Goal: Task Accomplishment & Management: Manage account settings

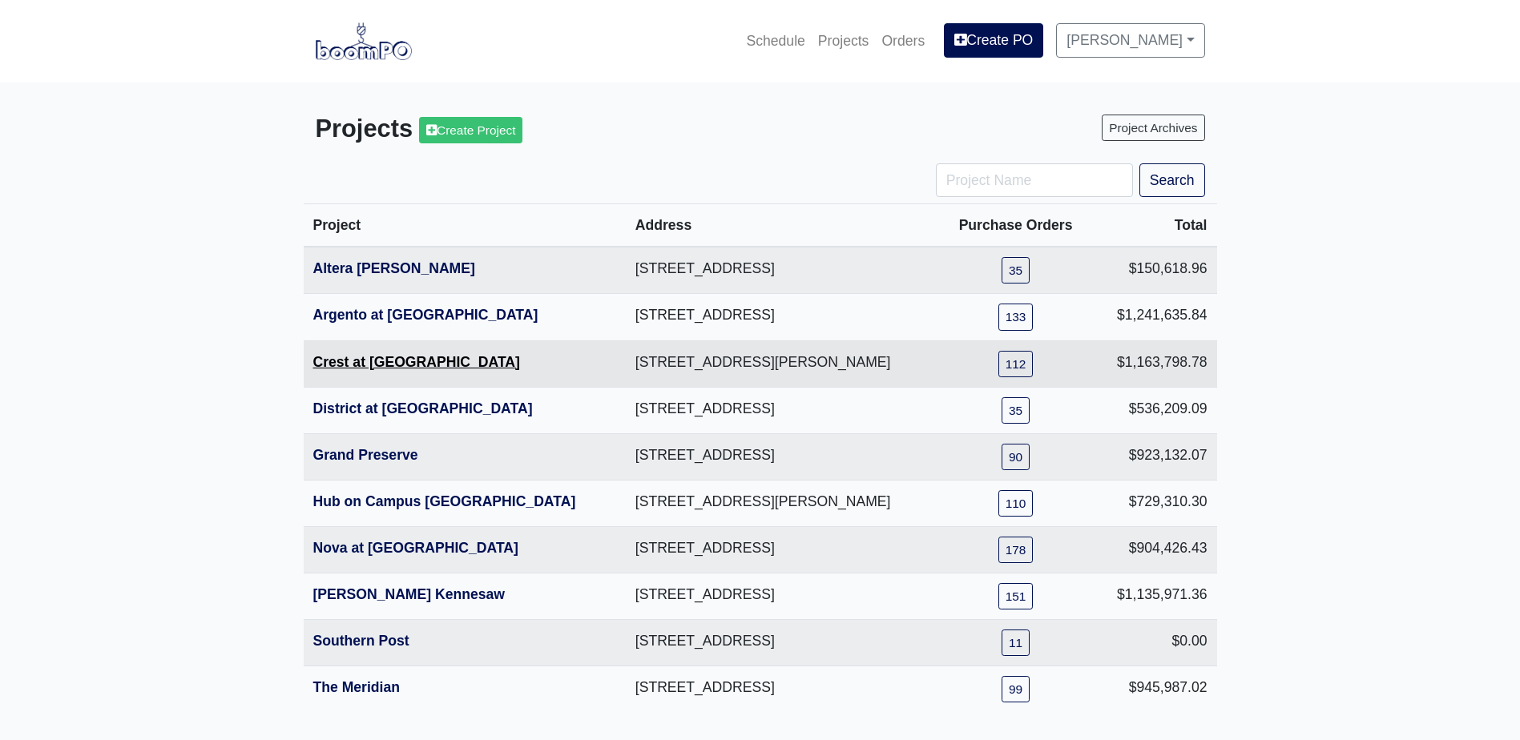
click at [389, 360] on link "Crest at [GEOGRAPHIC_DATA]" at bounding box center [416, 362] width 207 height 16
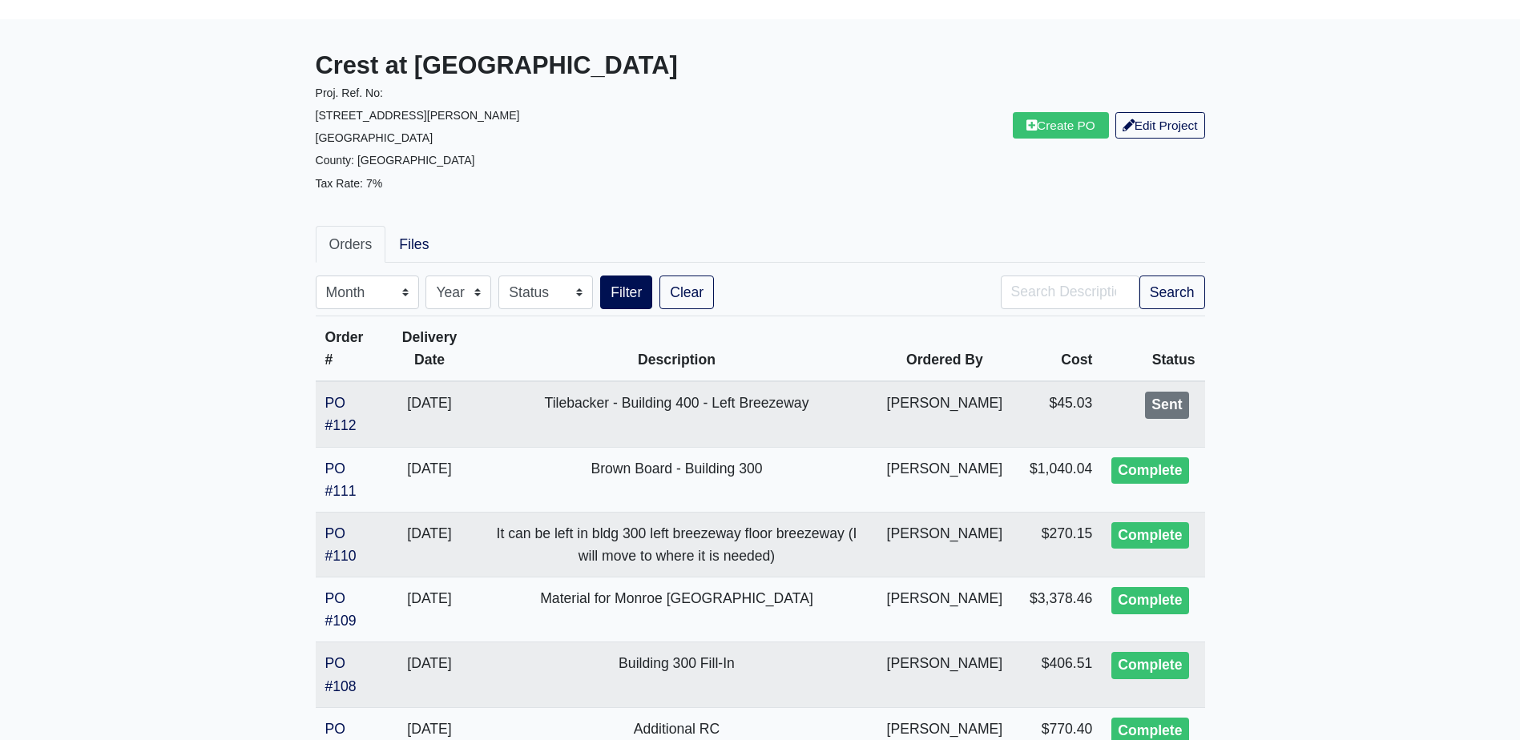
scroll to position [160, 0]
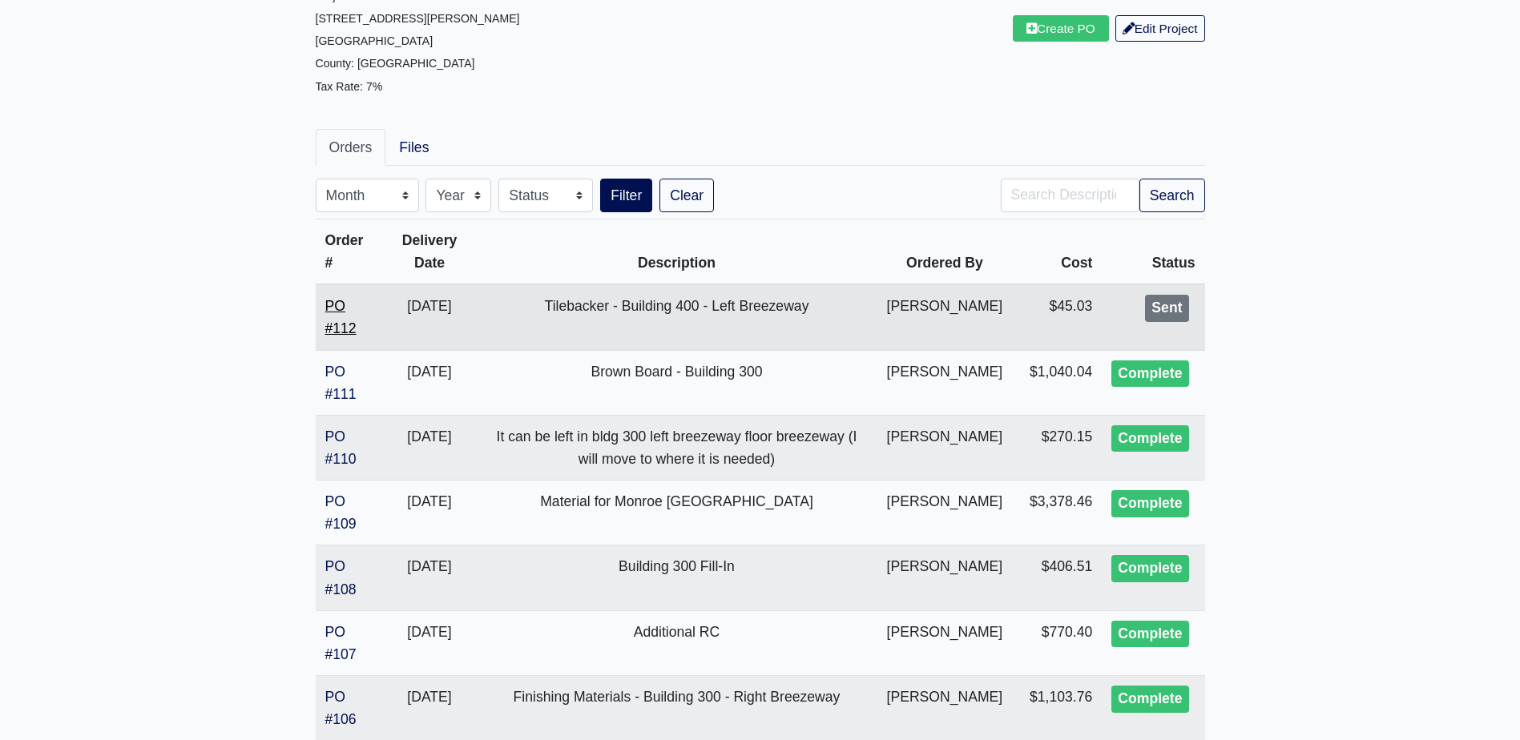
click at [330, 306] on link "PO #112" at bounding box center [340, 317] width 31 height 38
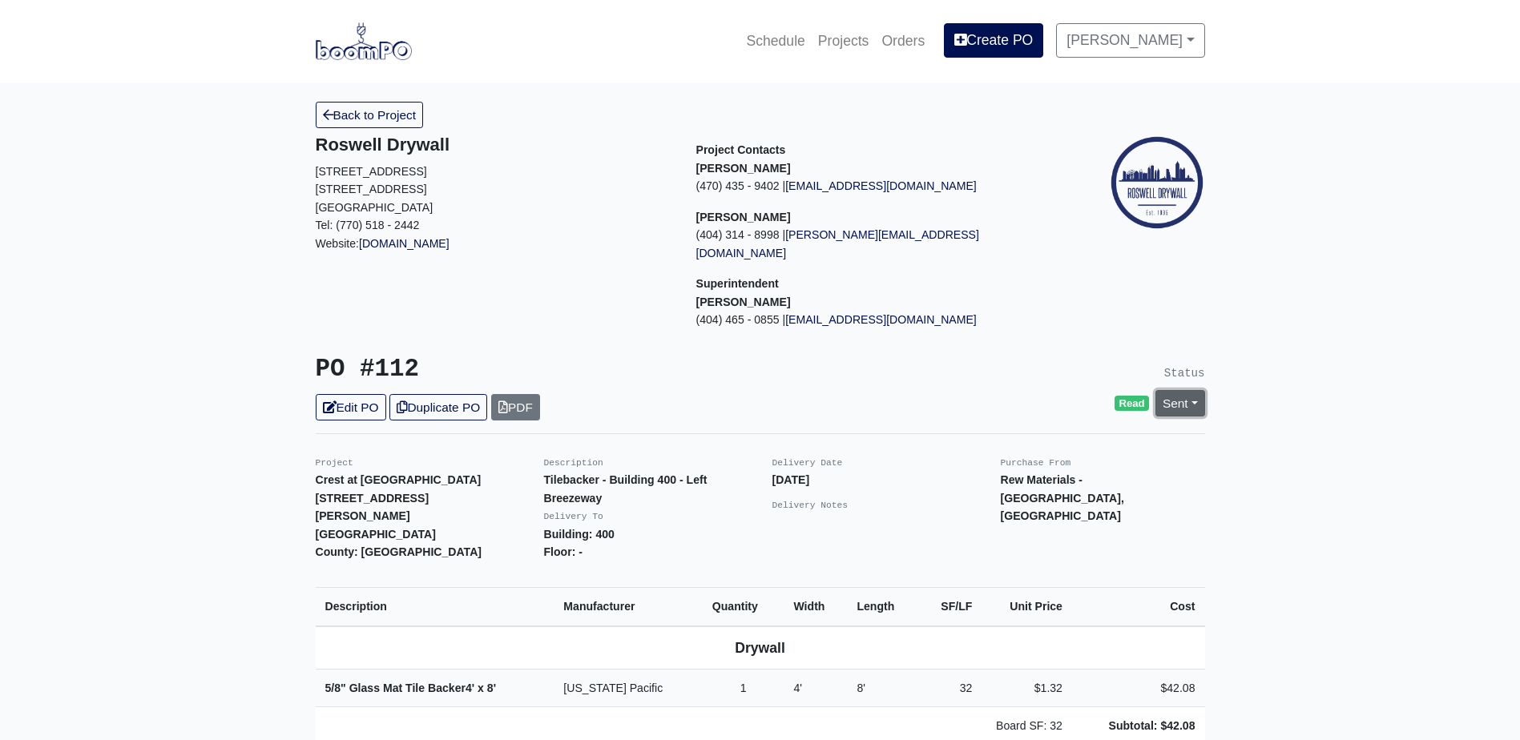
click at [1167, 390] on link "Sent" at bounding box center [1180, 403] width 50 height 26
click at [1055, 478] on link "Complete" at bounding box center [1088, 490] width 239 height 25
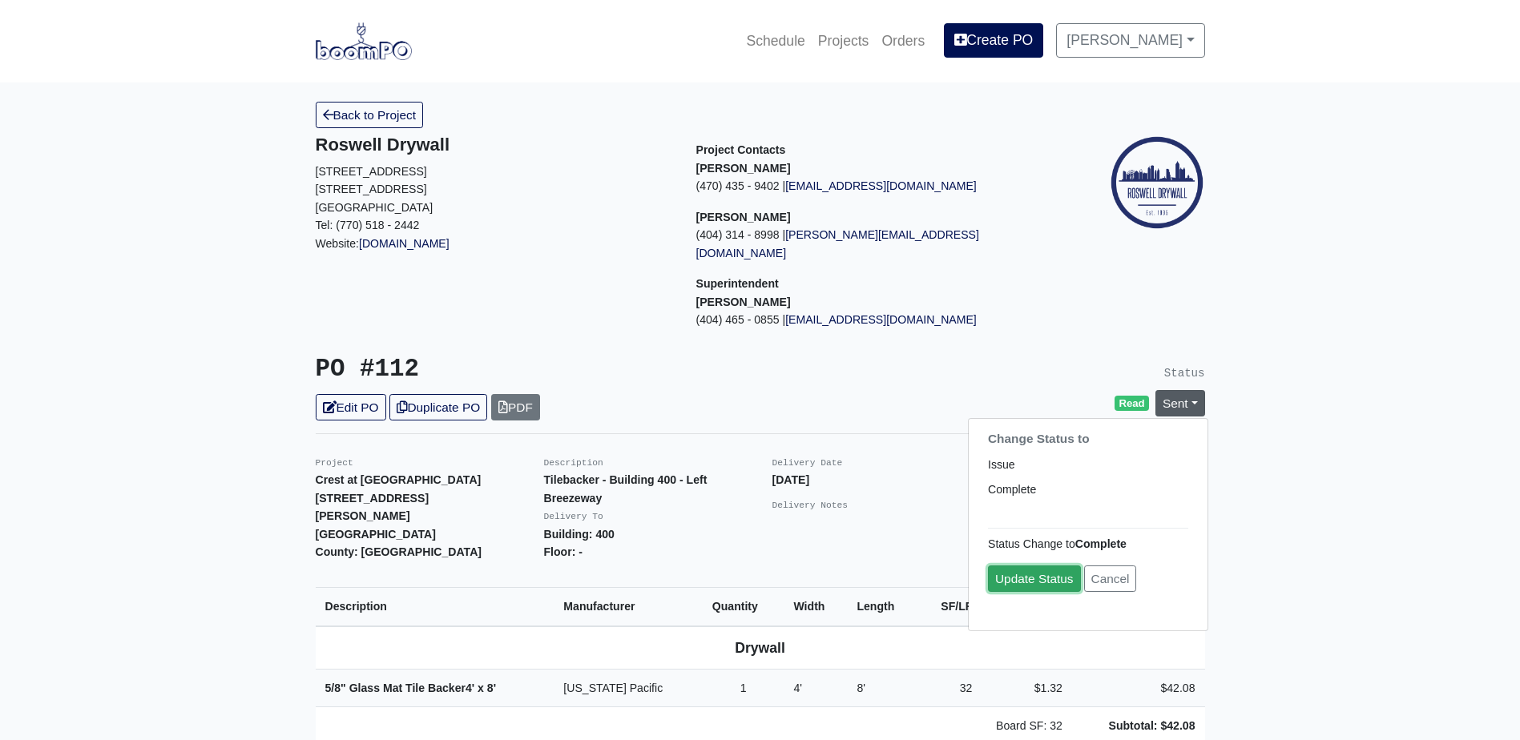
click at [1052, 566] on link "Update Status" at bounding box center [1034, 579] width 93 height 26
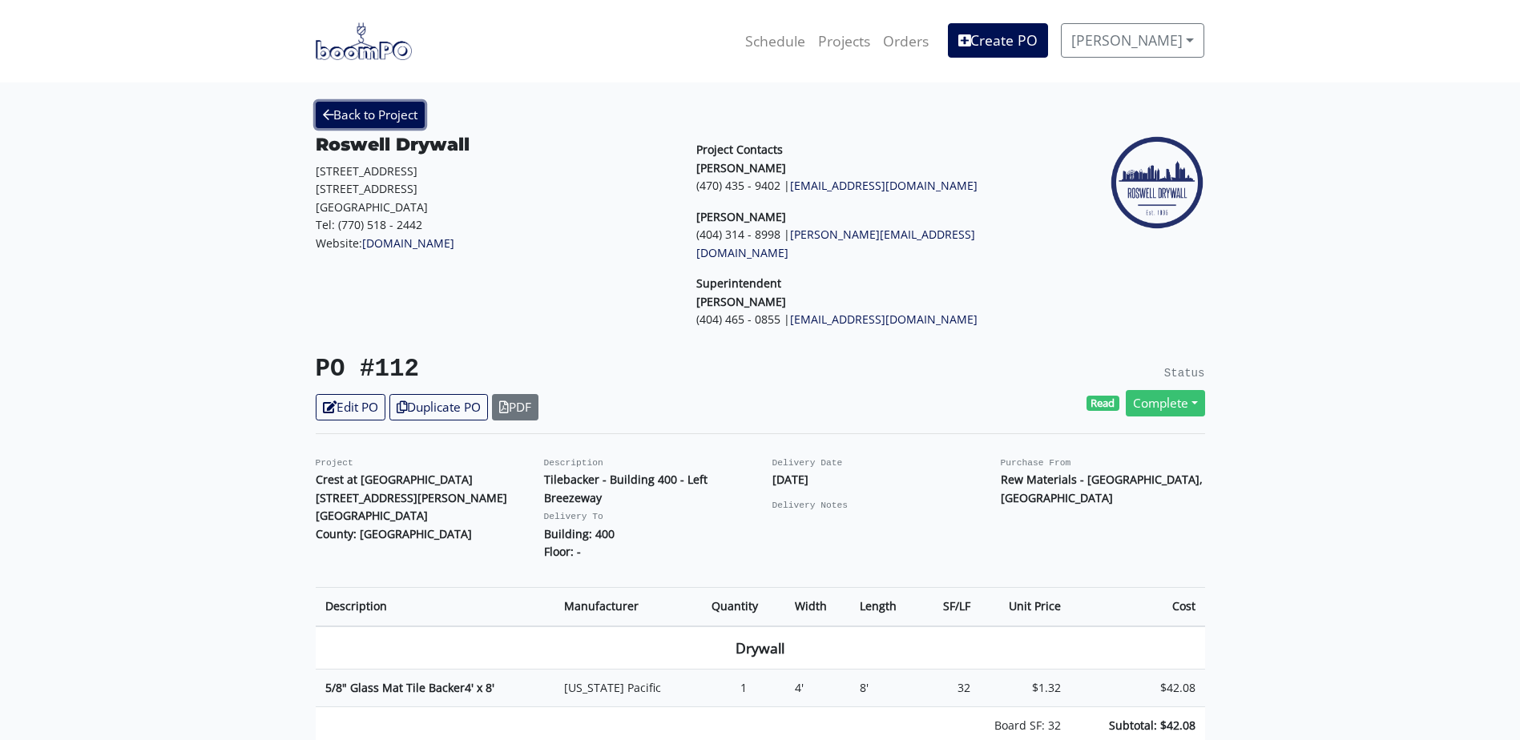
click at [403, 119] on link "Back to Project" at bounding box center [370, 115] width 109 height 26
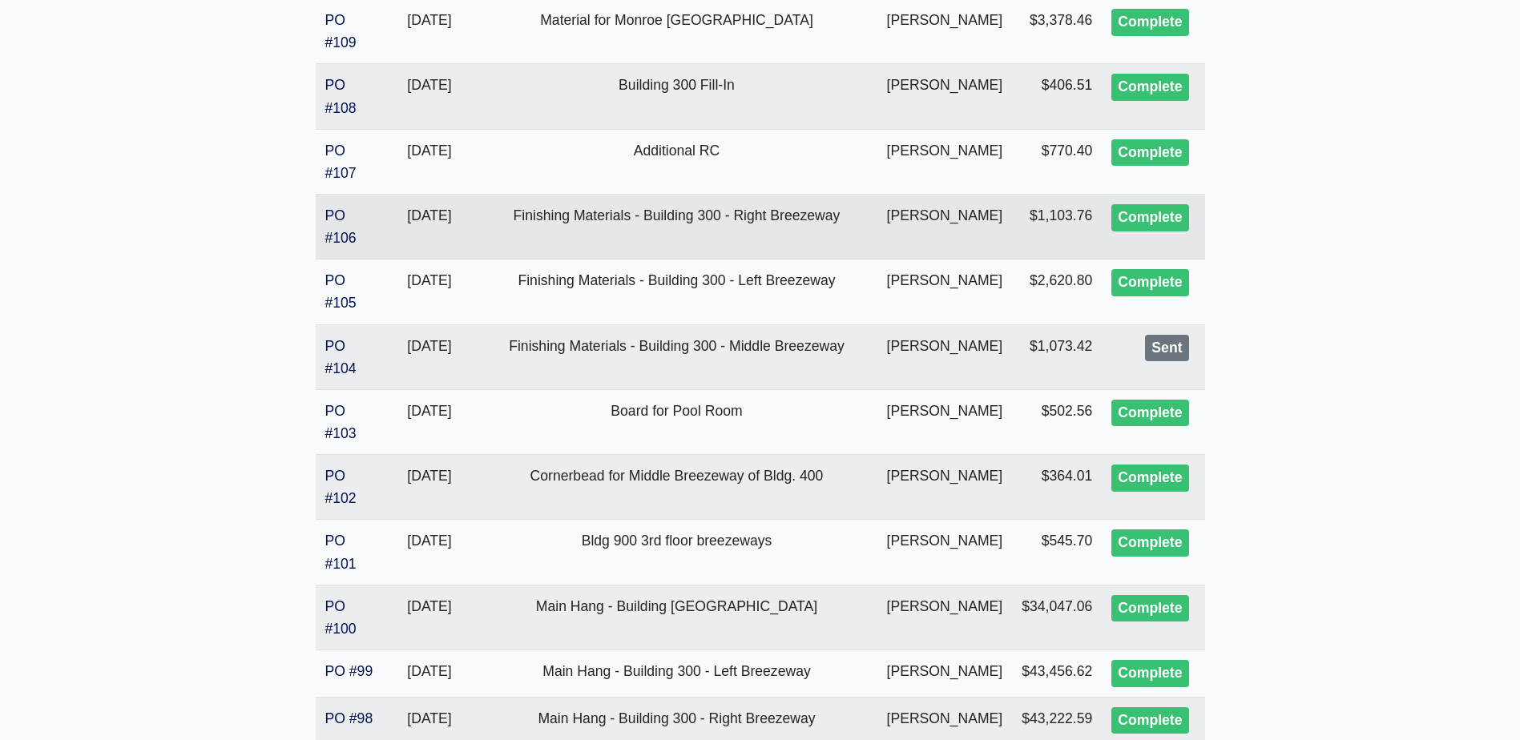
scroll to position [641, 0]
drag, startPoint x: 330, startPoint y: 349, endPoint x: 381, endPoint y: 349, distance: 50.5
click at [330, 348] on link "PO #104" at bounding box center [340, 358] width 31 height 38
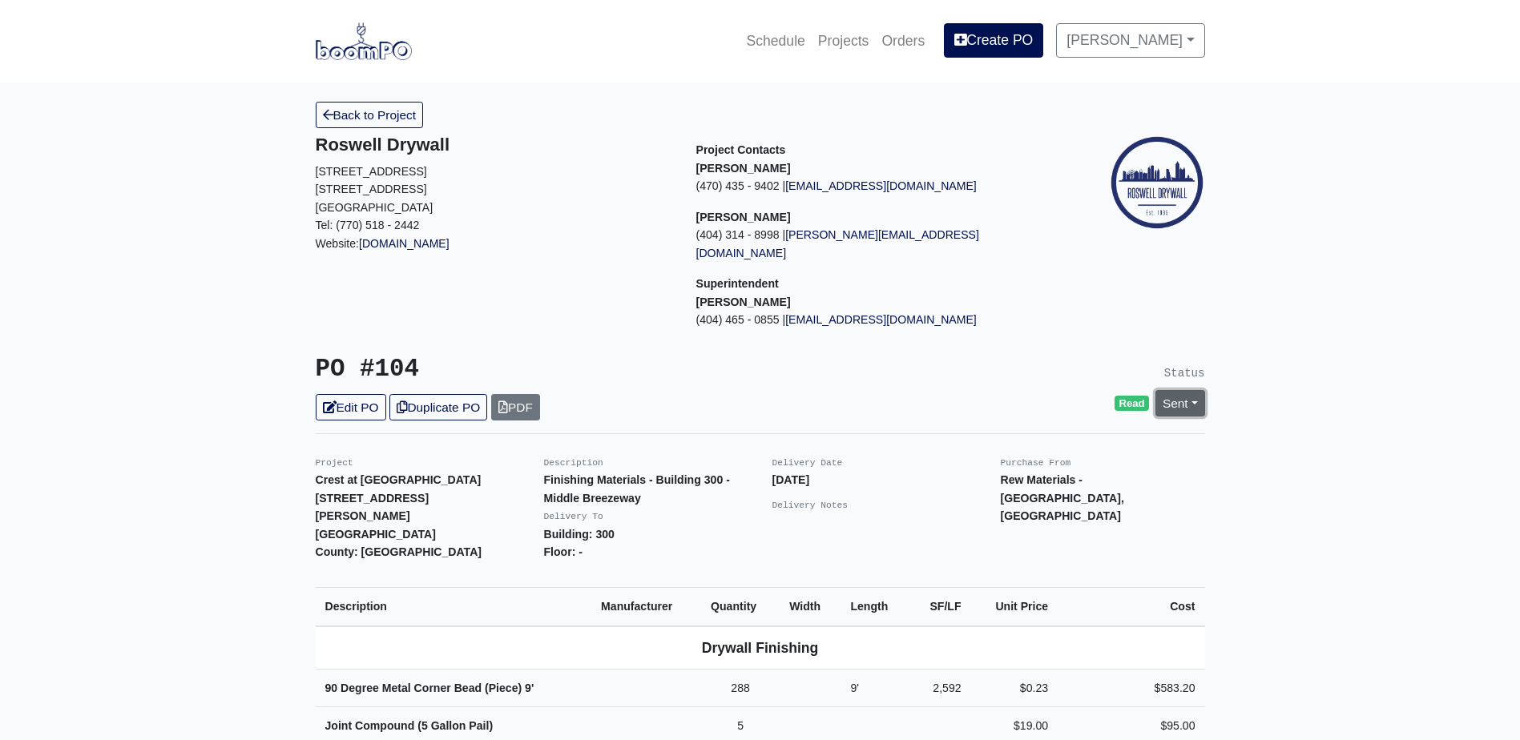
click at [1176, 390] on link "Sent" at bounding box center [1180, 403] width 50 height 26
click at [1082, 478] on link "Complete" at bounding box center [1088, 490] width 239 height 25
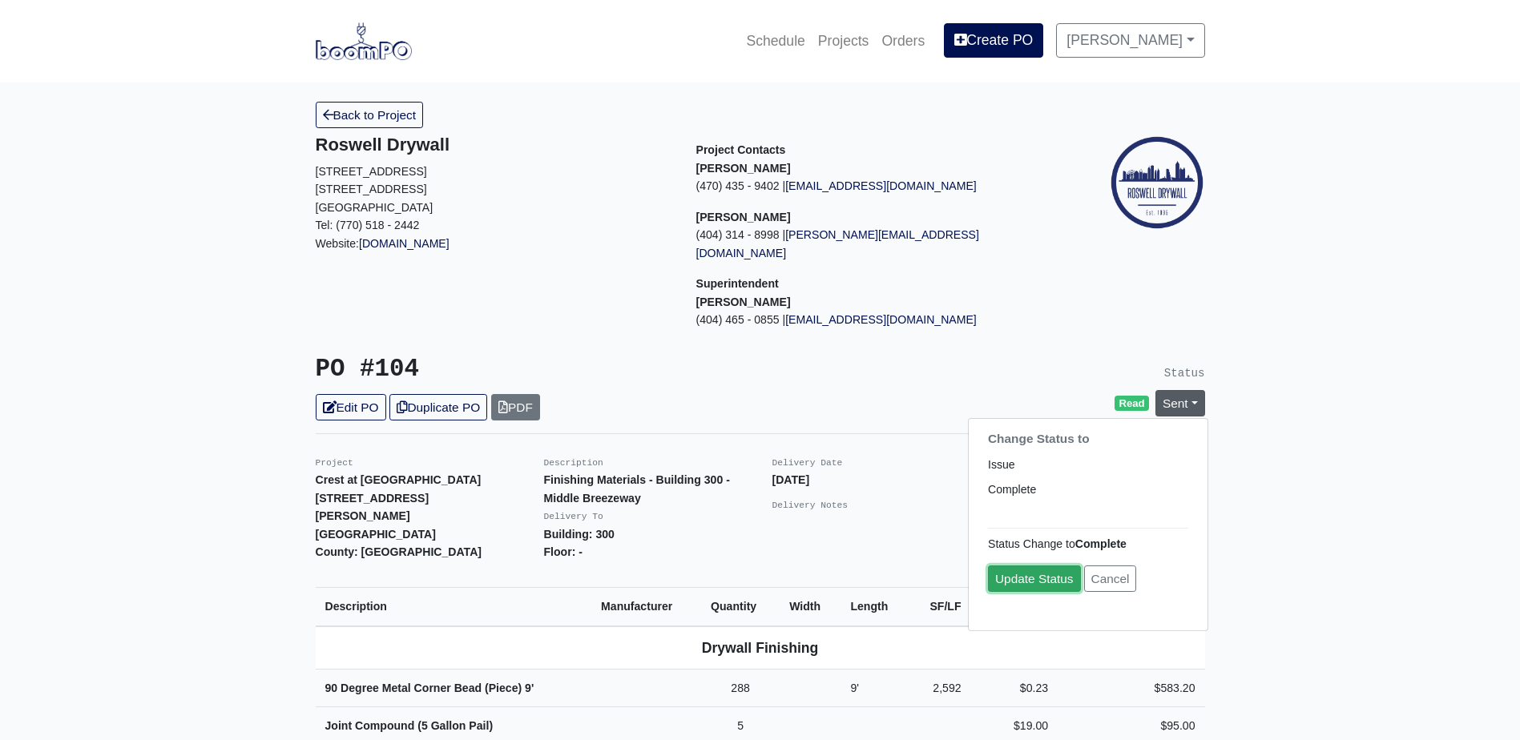
click at [1059, 566] on link "Update Status" at bounding box center [1034, 579] width 93 height 26
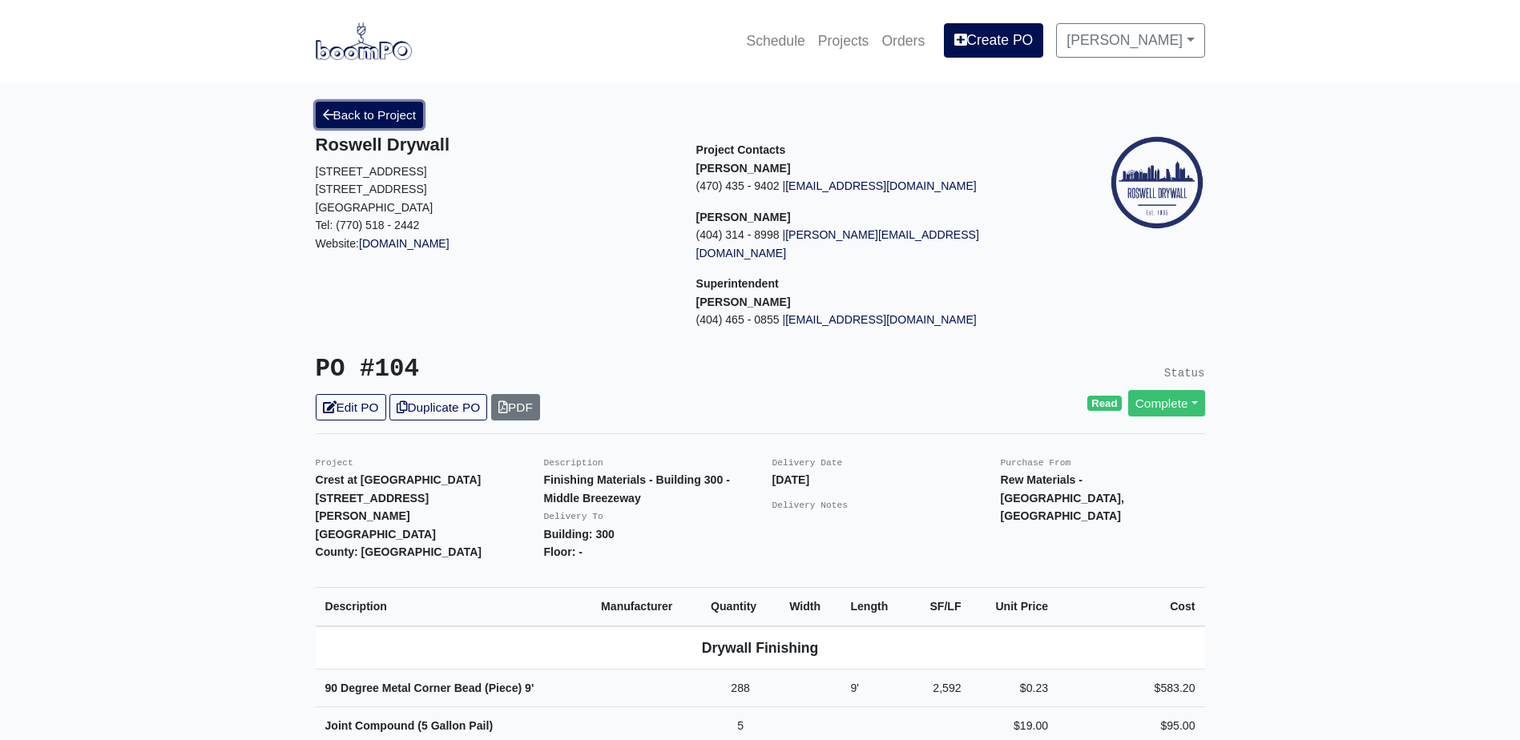
click at [392, 111] on link "Back to Project" at bounding box center [370, 115] width 108 height 26
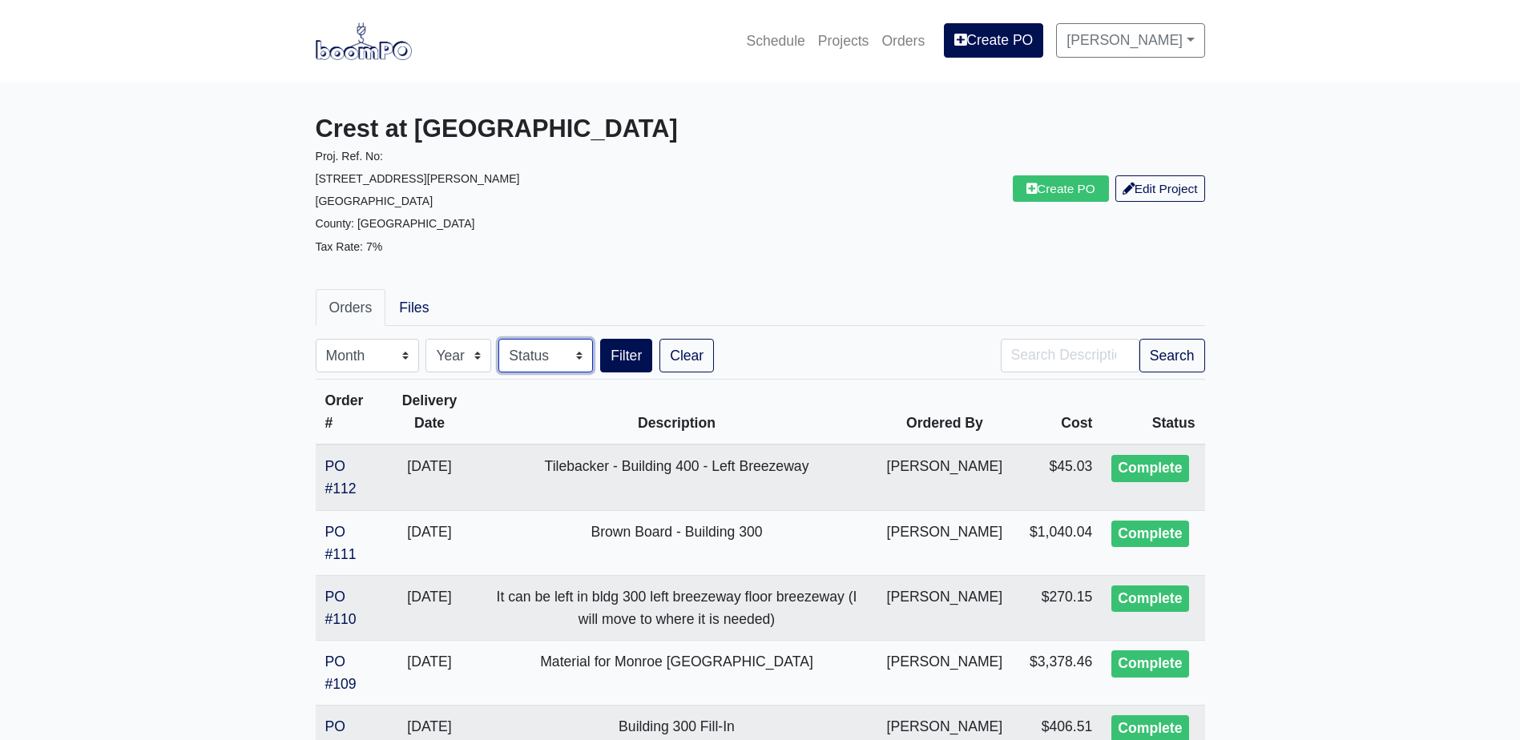
click at [567, 358] on select "Status Complete Draft Issue Sent Void" at bounding box center [545, 356] width 95 height 34
select select "1"
click at [498, 339] on select "Status Complete Draft Issue Sent Void" at bounding box center [545, 356] width 95 height 34
click at [1153, 345] on button "Search" at bounding box center [1172, 356] width 66 height 34
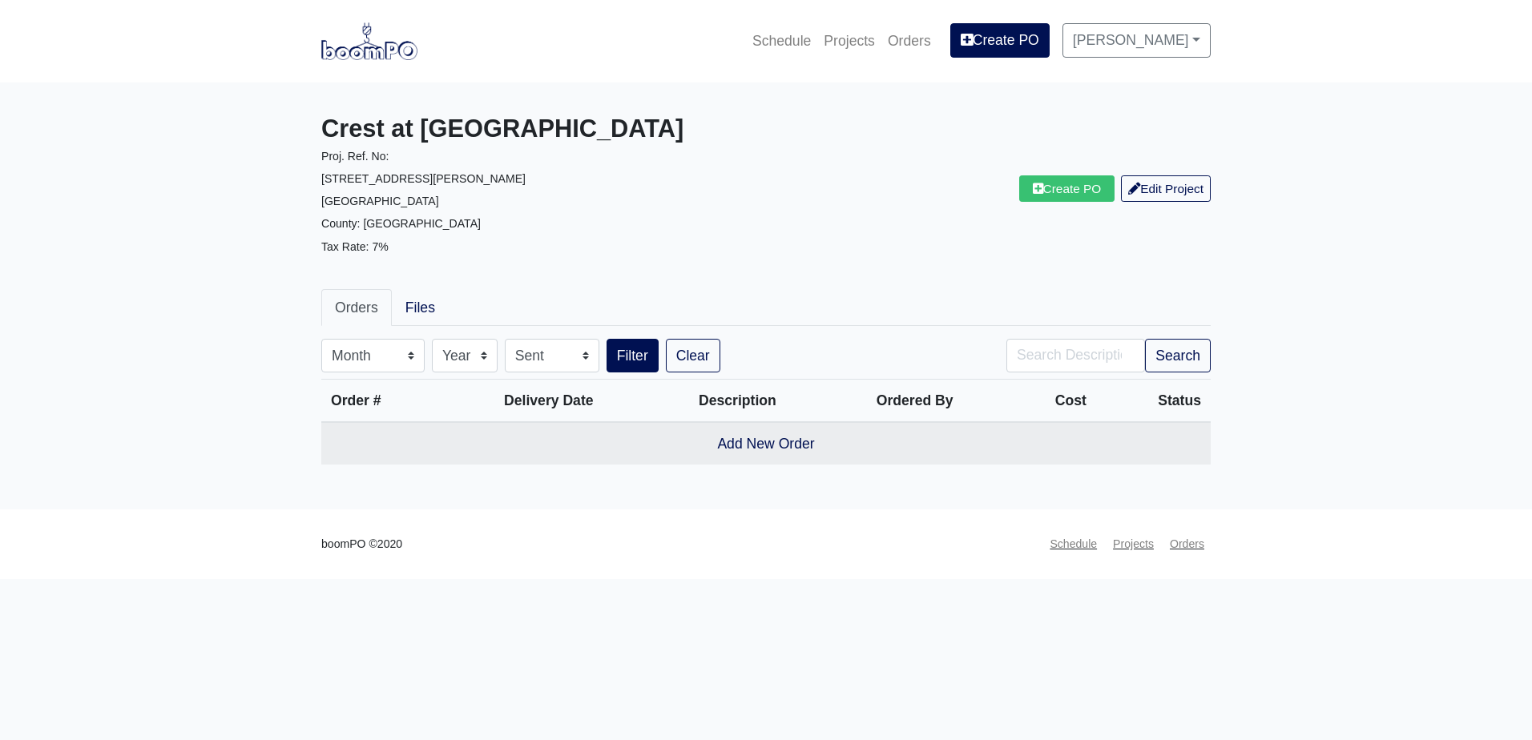
click at [375, 63] on link at bounding box center [369, 41] width 96 height 44
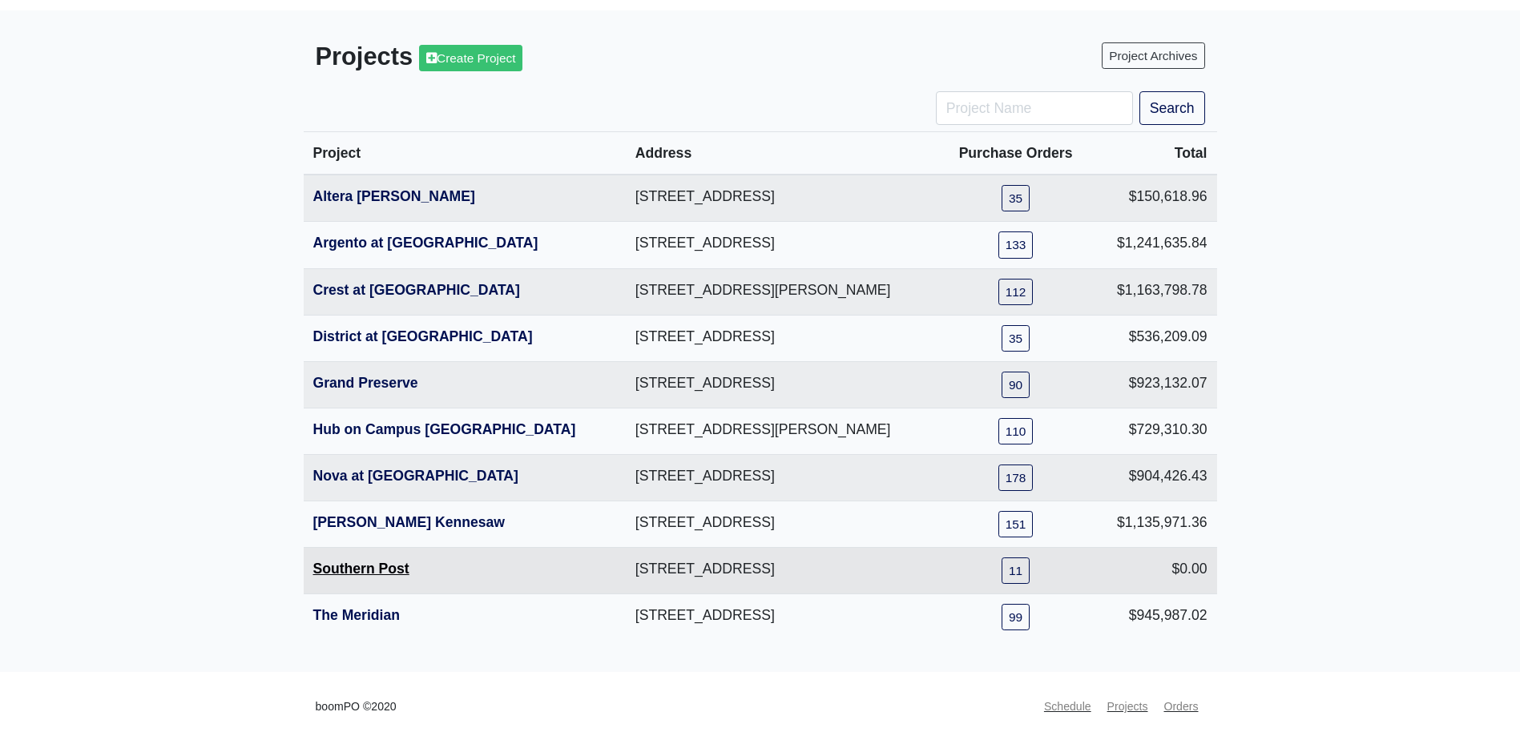
scroll to position [75, 0]
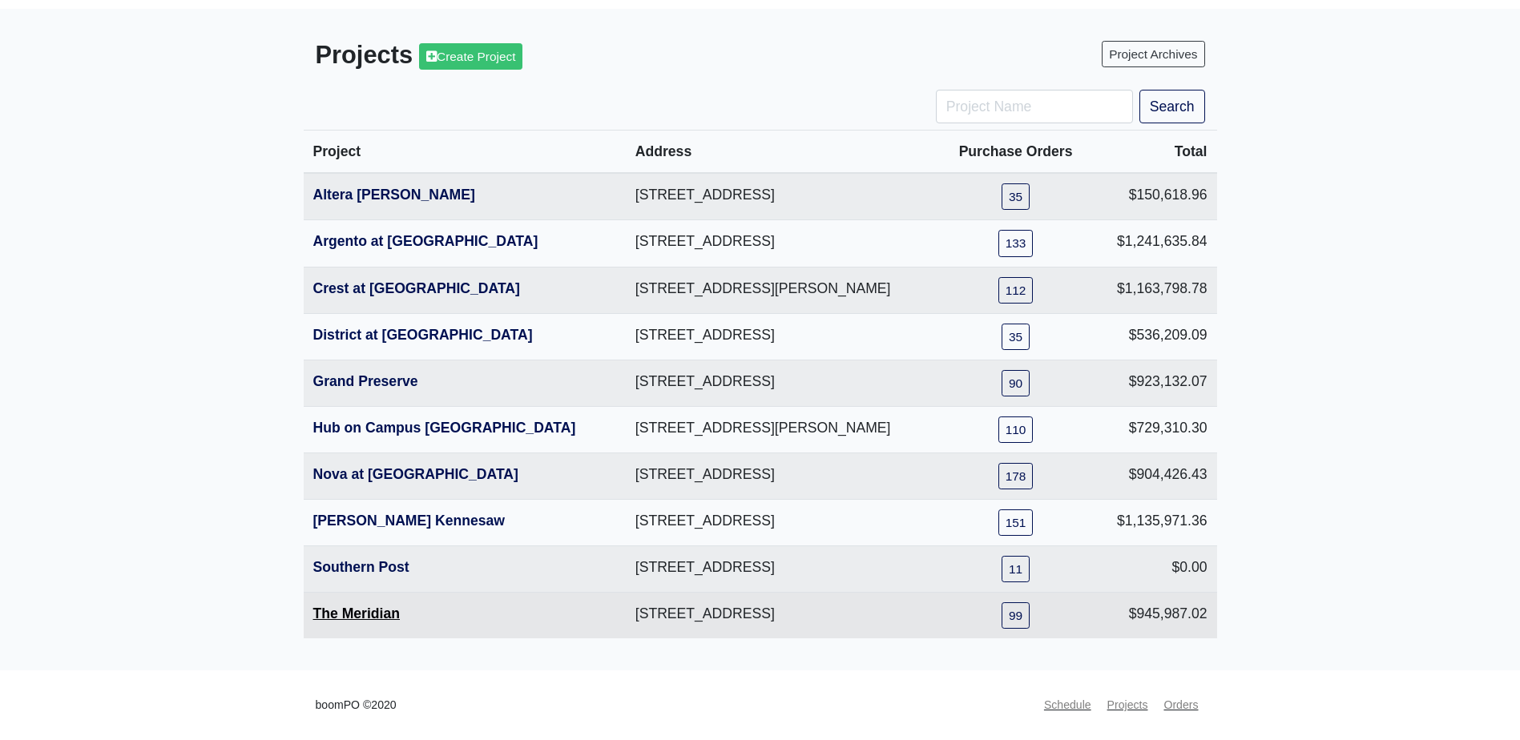
click at [377, 620] on link "The Meridian" at bounding box center [356, 614] width 87 height 16
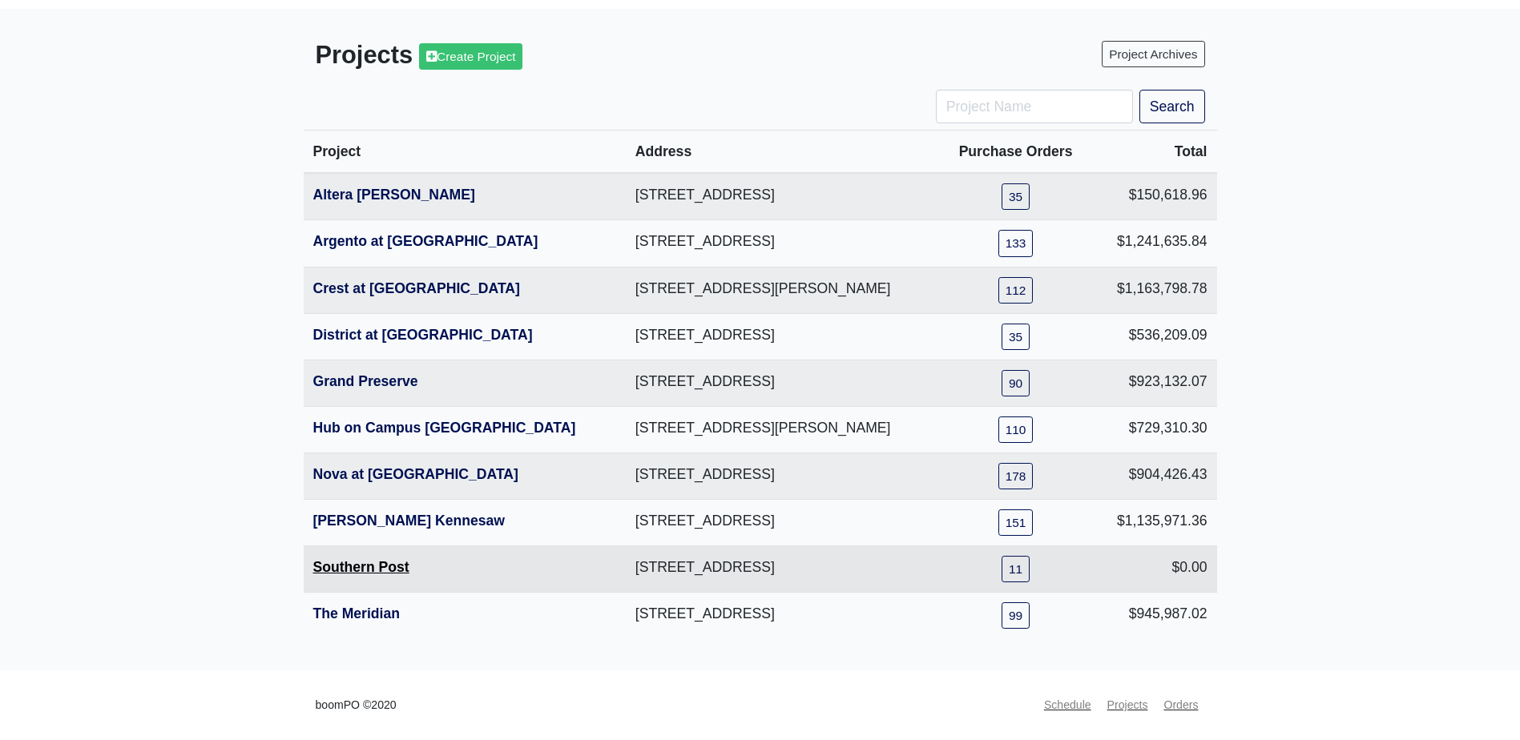
click at [328, 575] on link "Southern Post" at bounding box center [361, 567] width 96 height 16
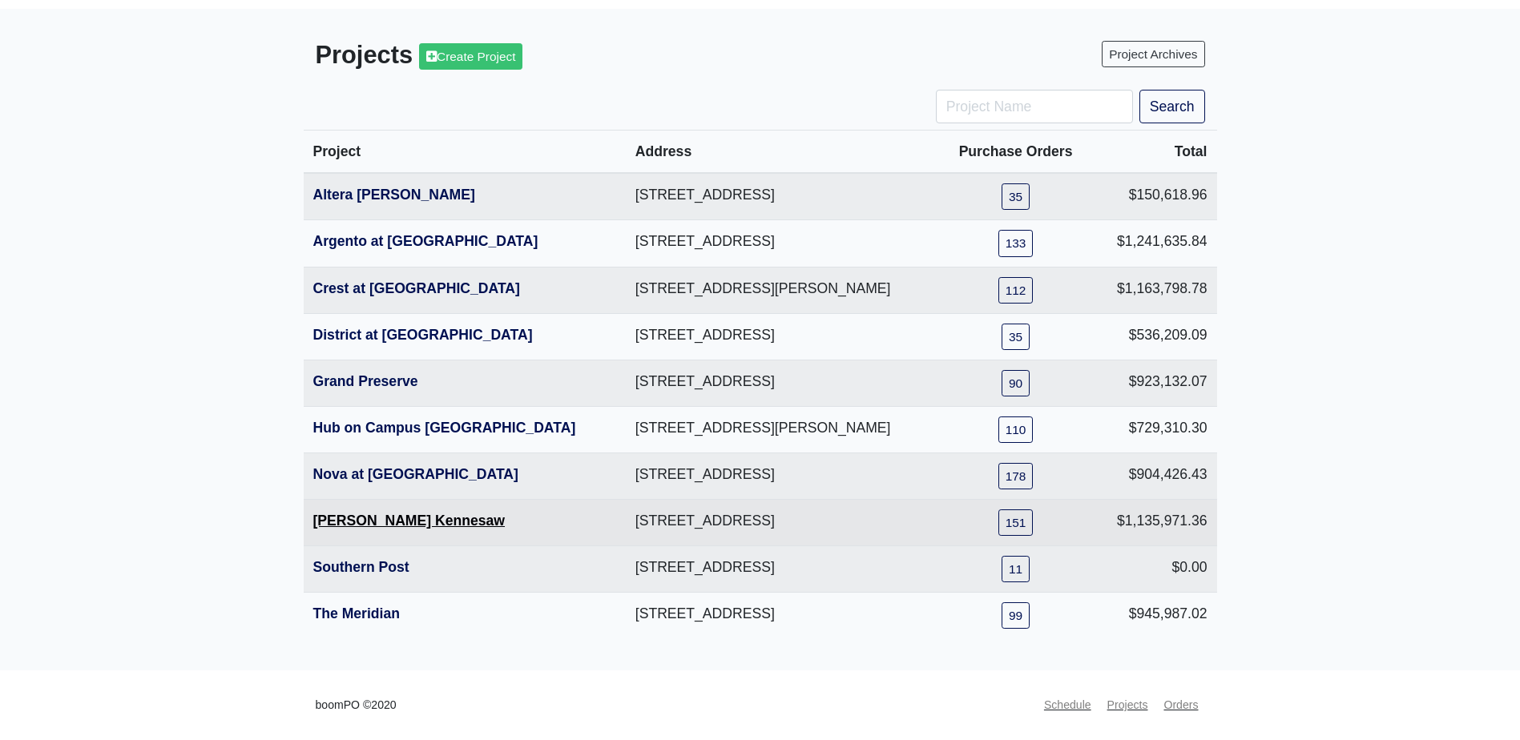
click at [344, 524] on link "Solis Kennesaw" at bounding box center [409, 521] width 192 height 16
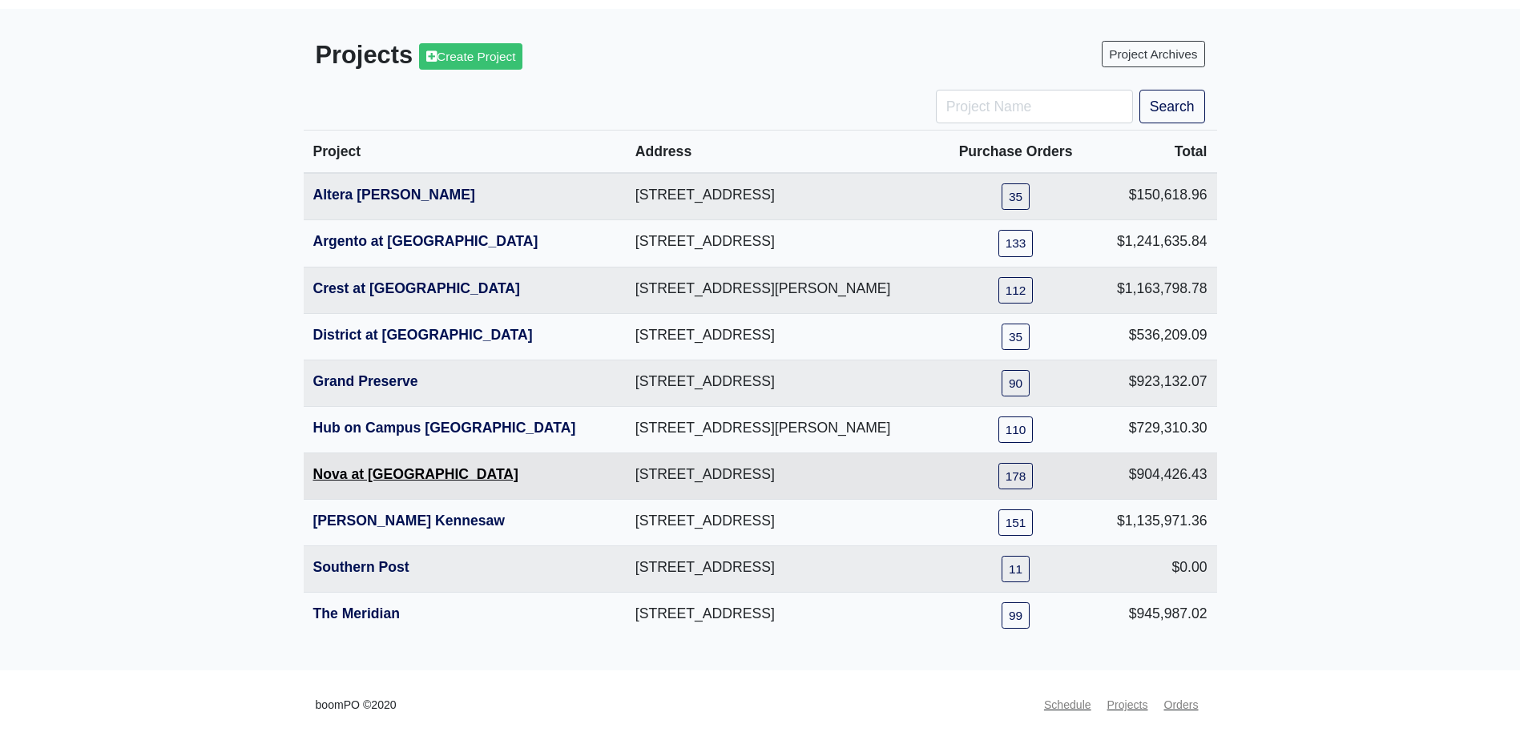
click at [385, 478] on link "Nova at River District" at bounding box center [415, 474] width 205 height 16
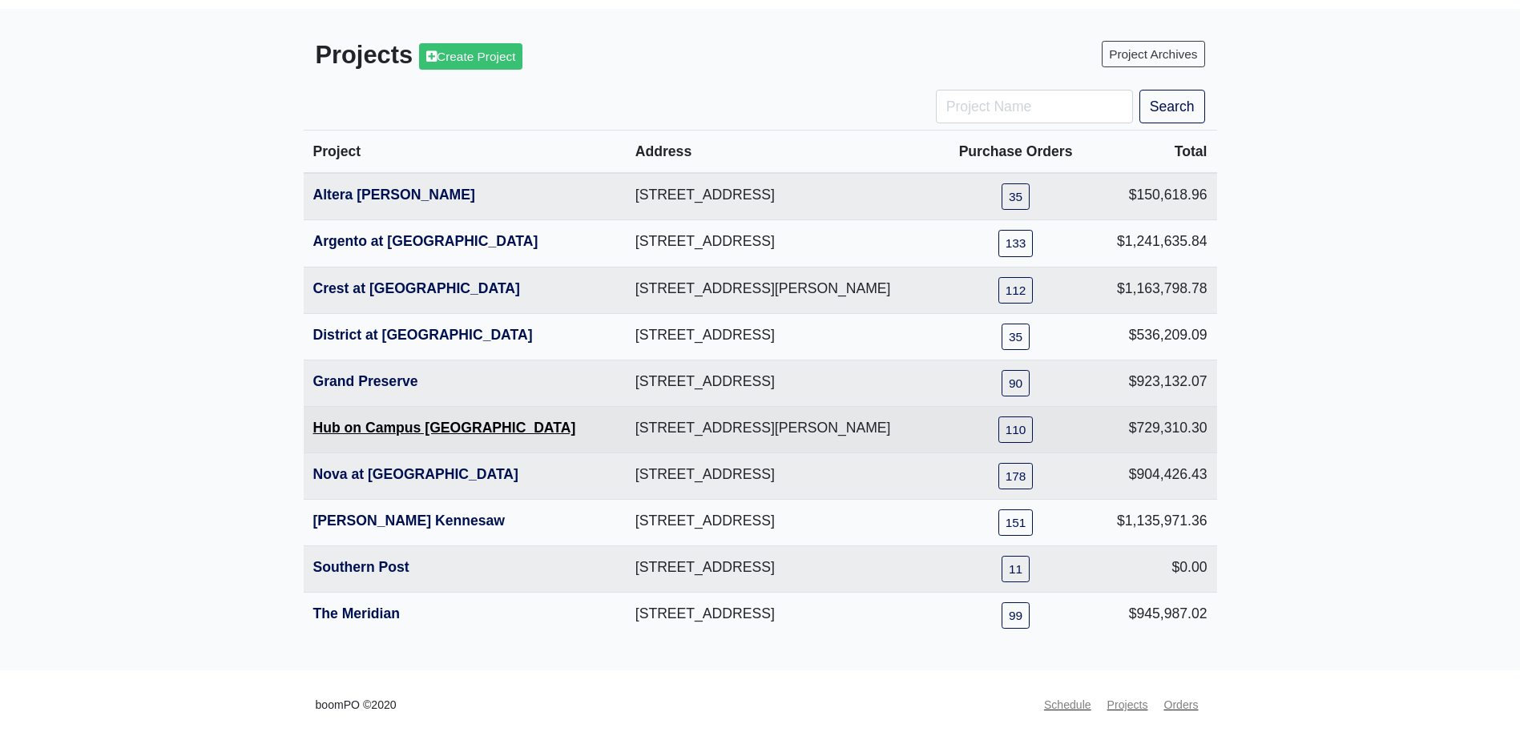
click at [341, 425] on link "Hub on Campus Athens" at bounding box center [444, 428] width 263 height 16
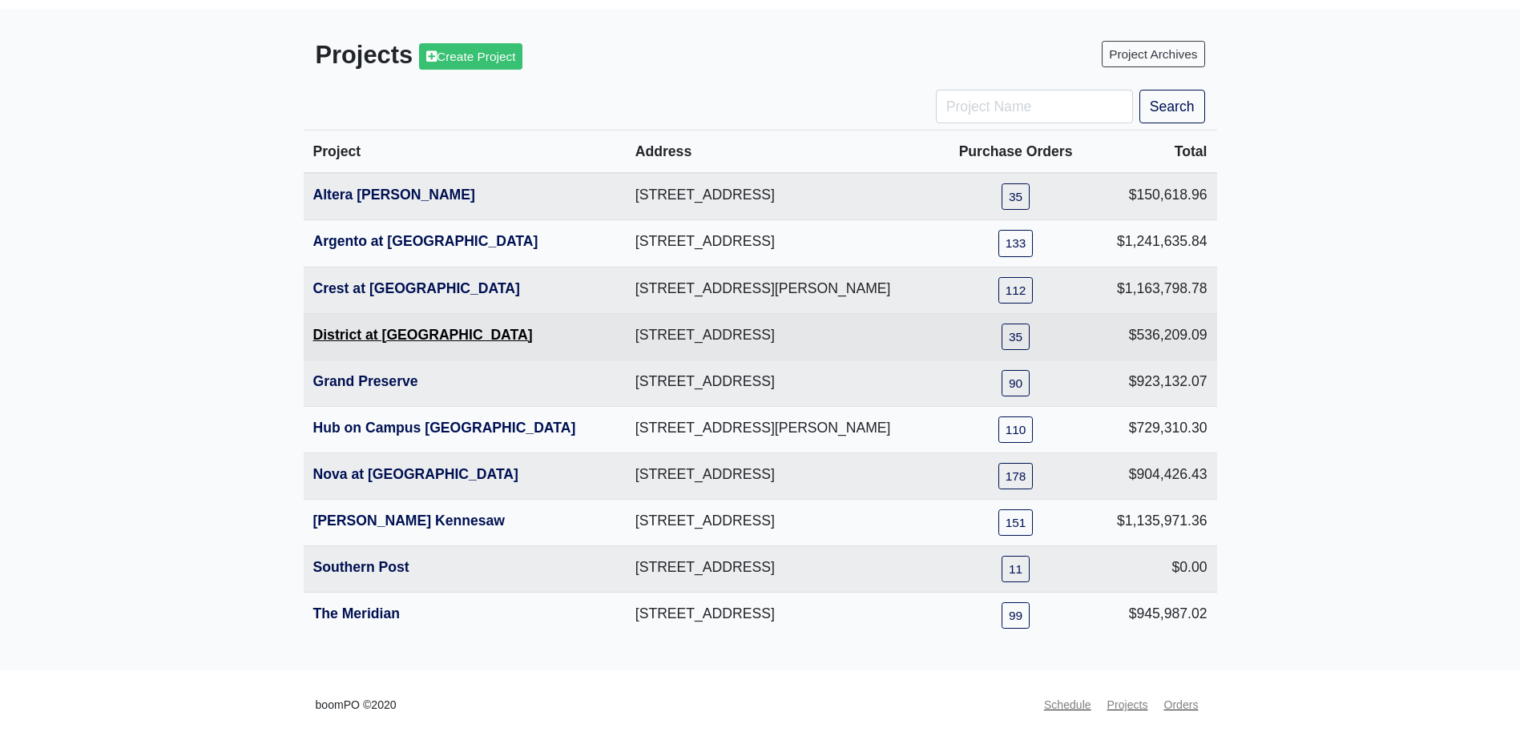
click at [346, 333] on link "District at Etowah" at bounding box center [423, 335] width 220 height 16
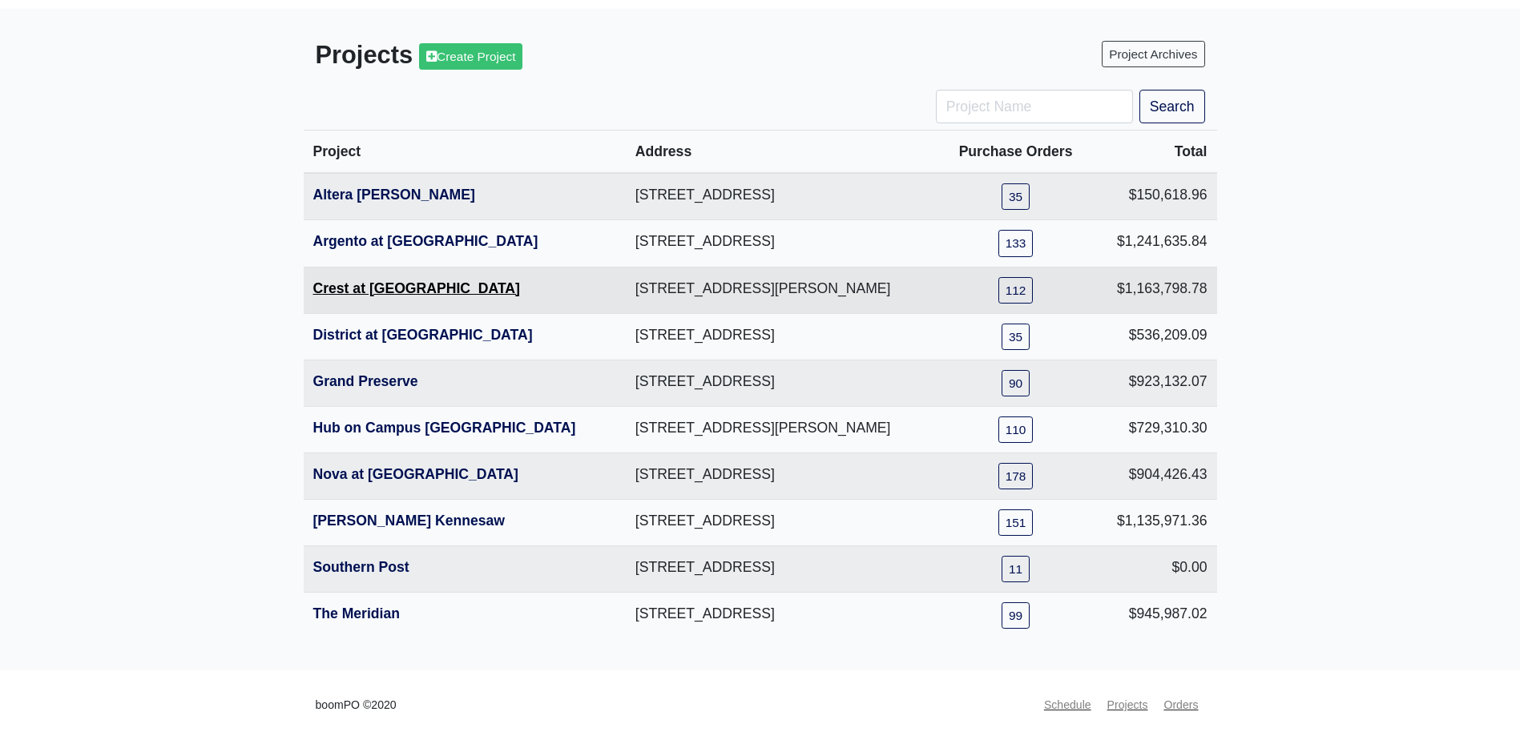
click at [350, 289] on link "Crest at Oakwood" at bounding box center [416, 288] width 207 height 16
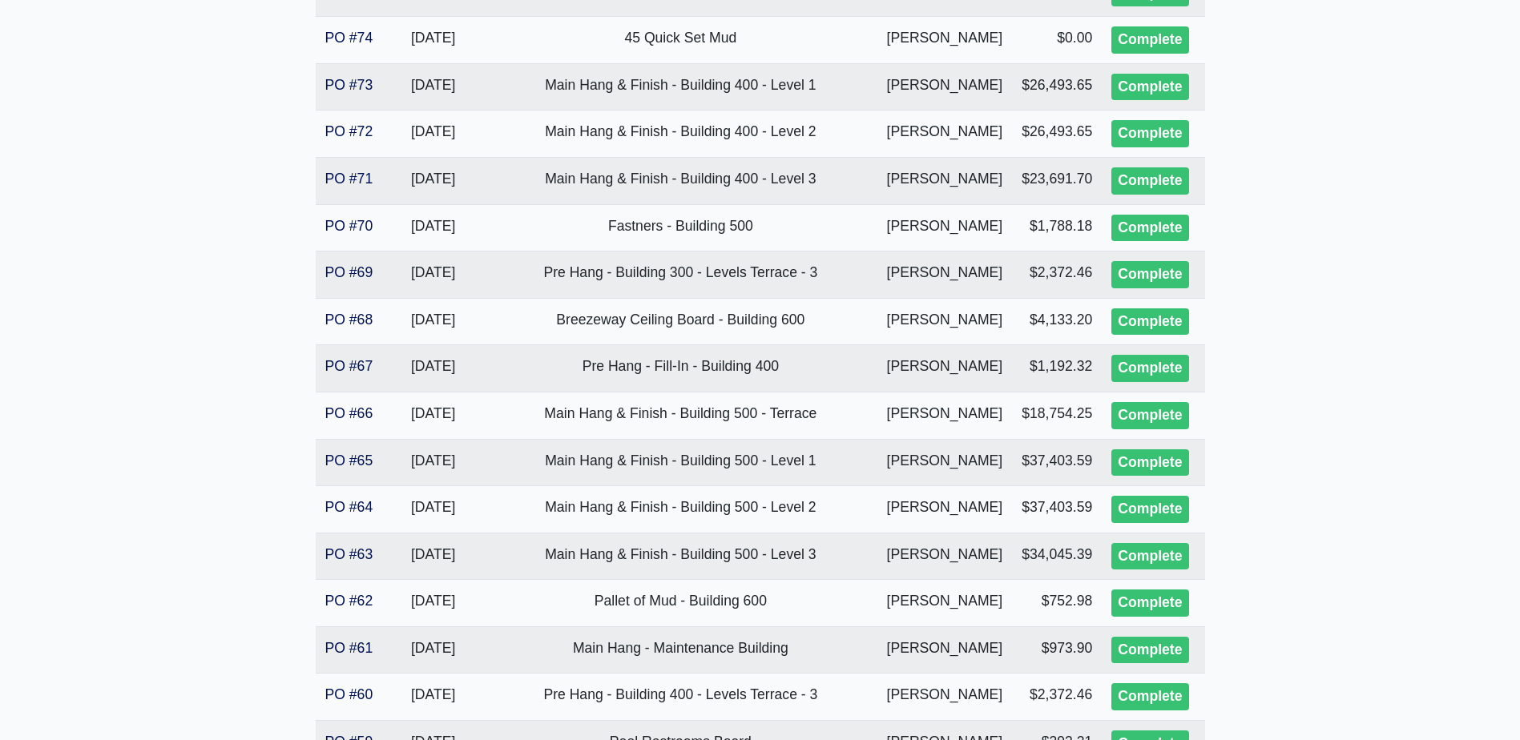
scroll to position [2164, 0]
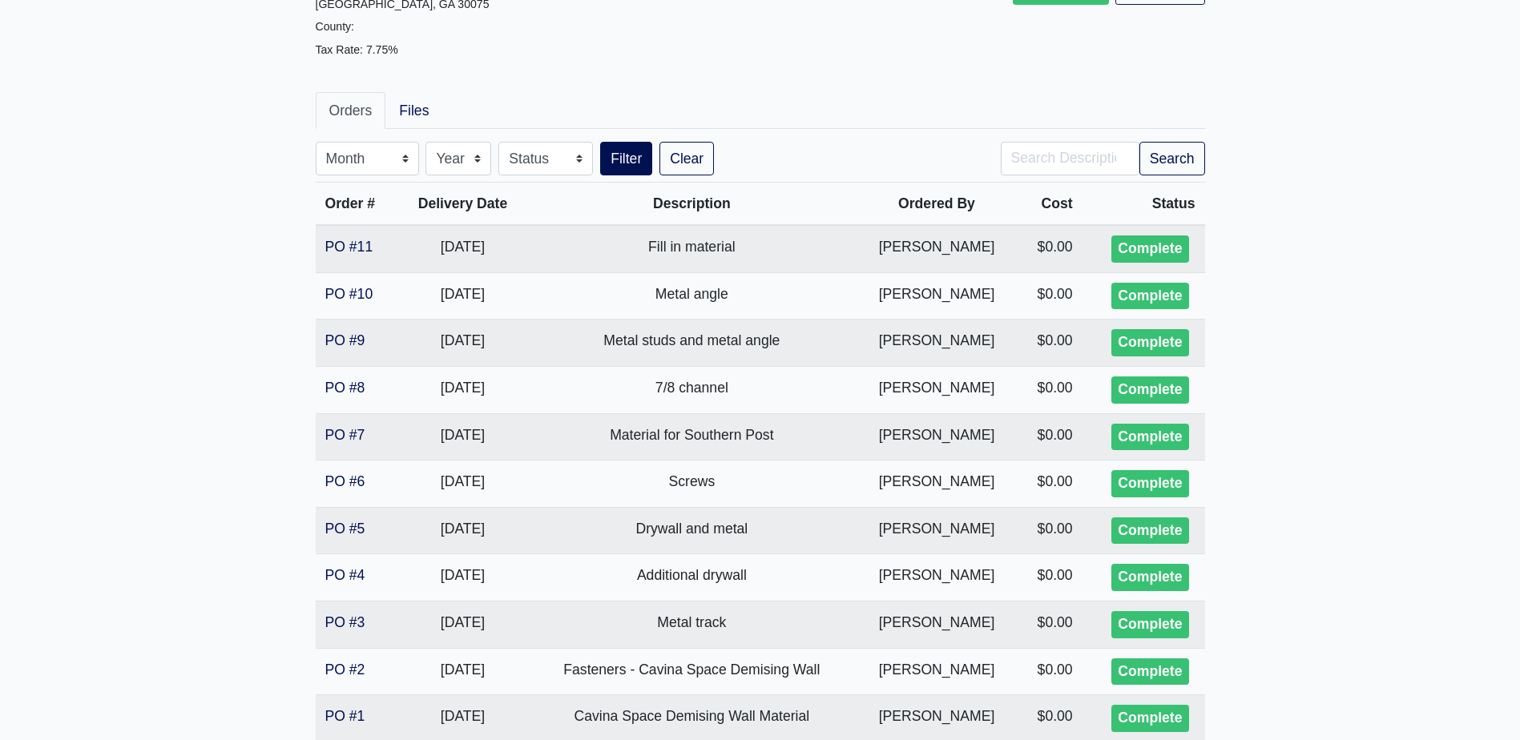
scroll to position [313, 0]
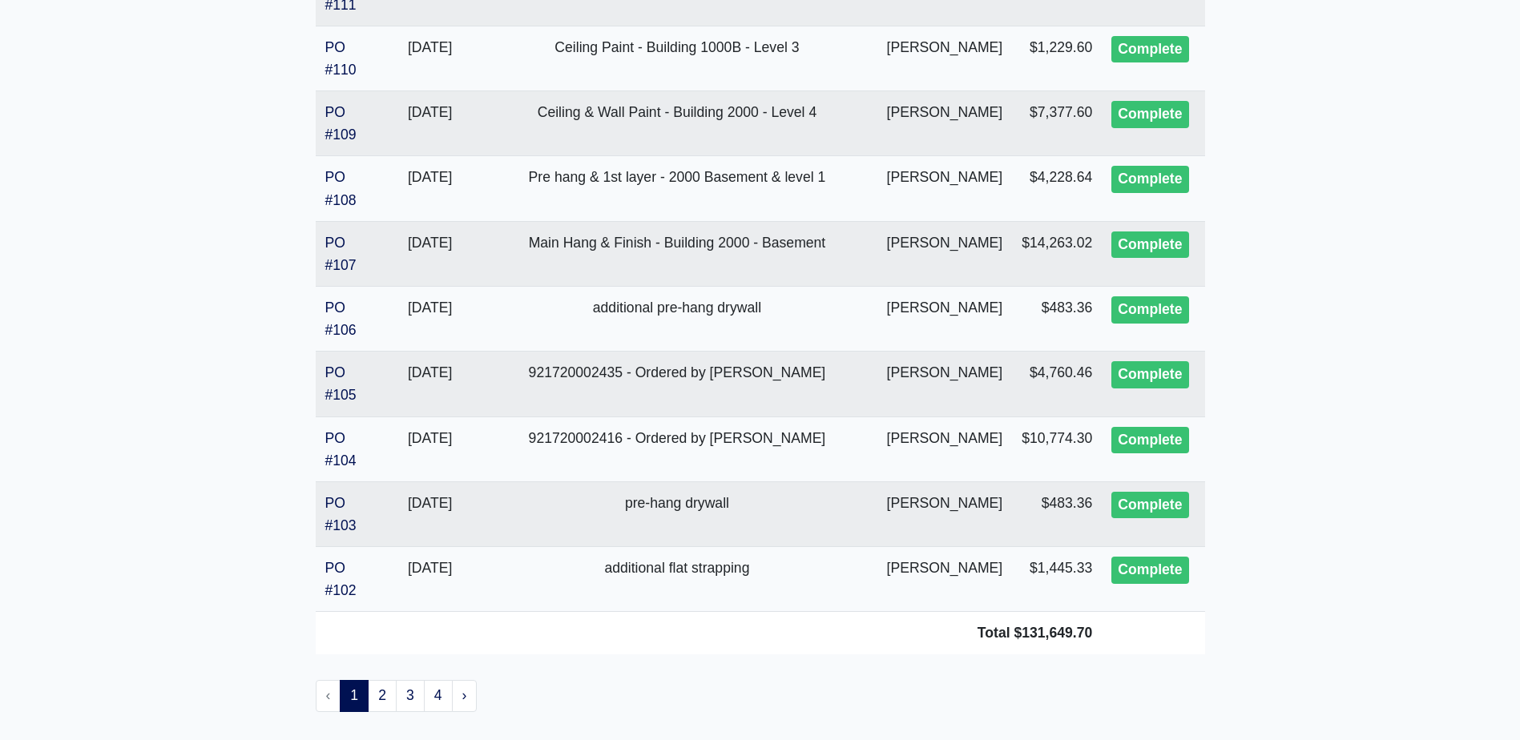
scroll to position [3163, 0]
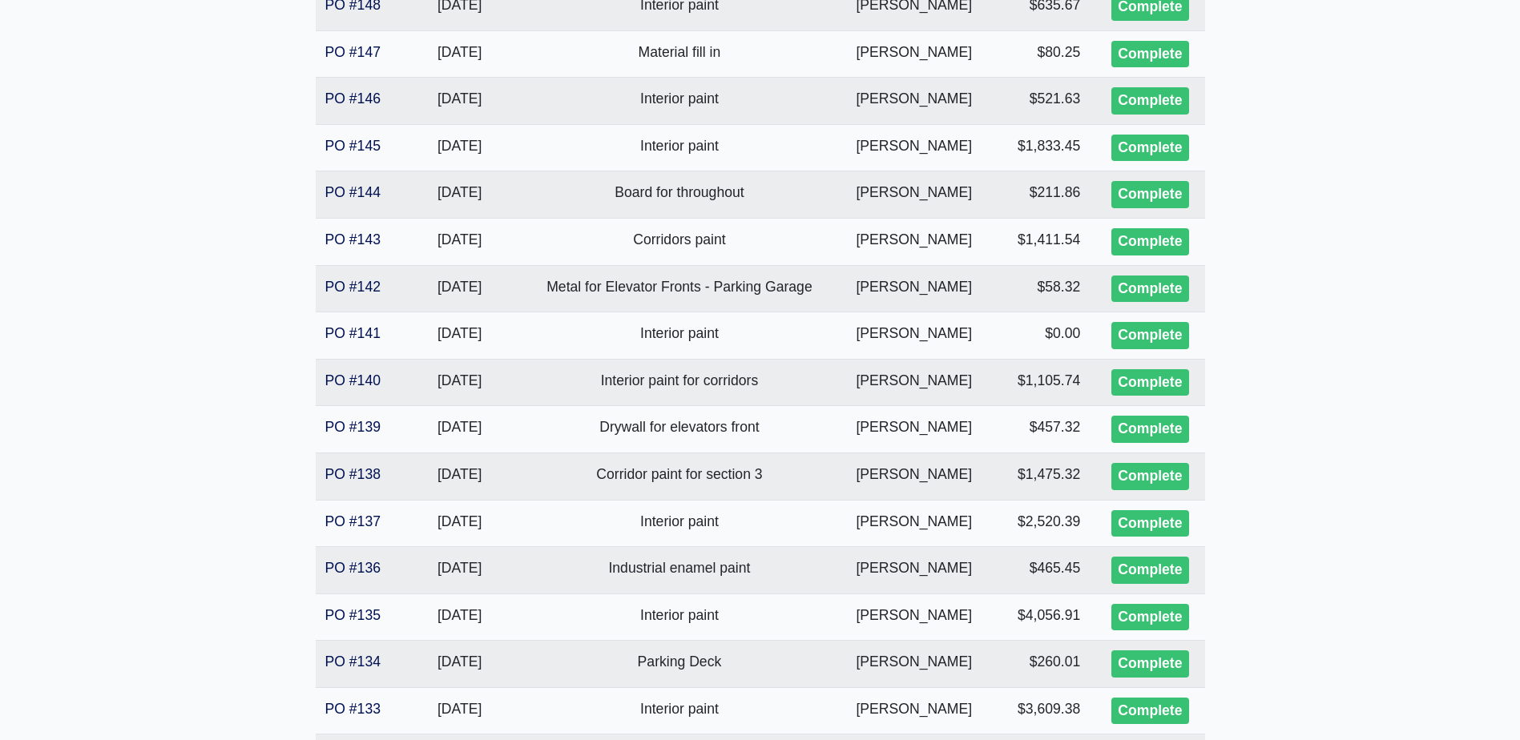
scroll to position [2164, 0]
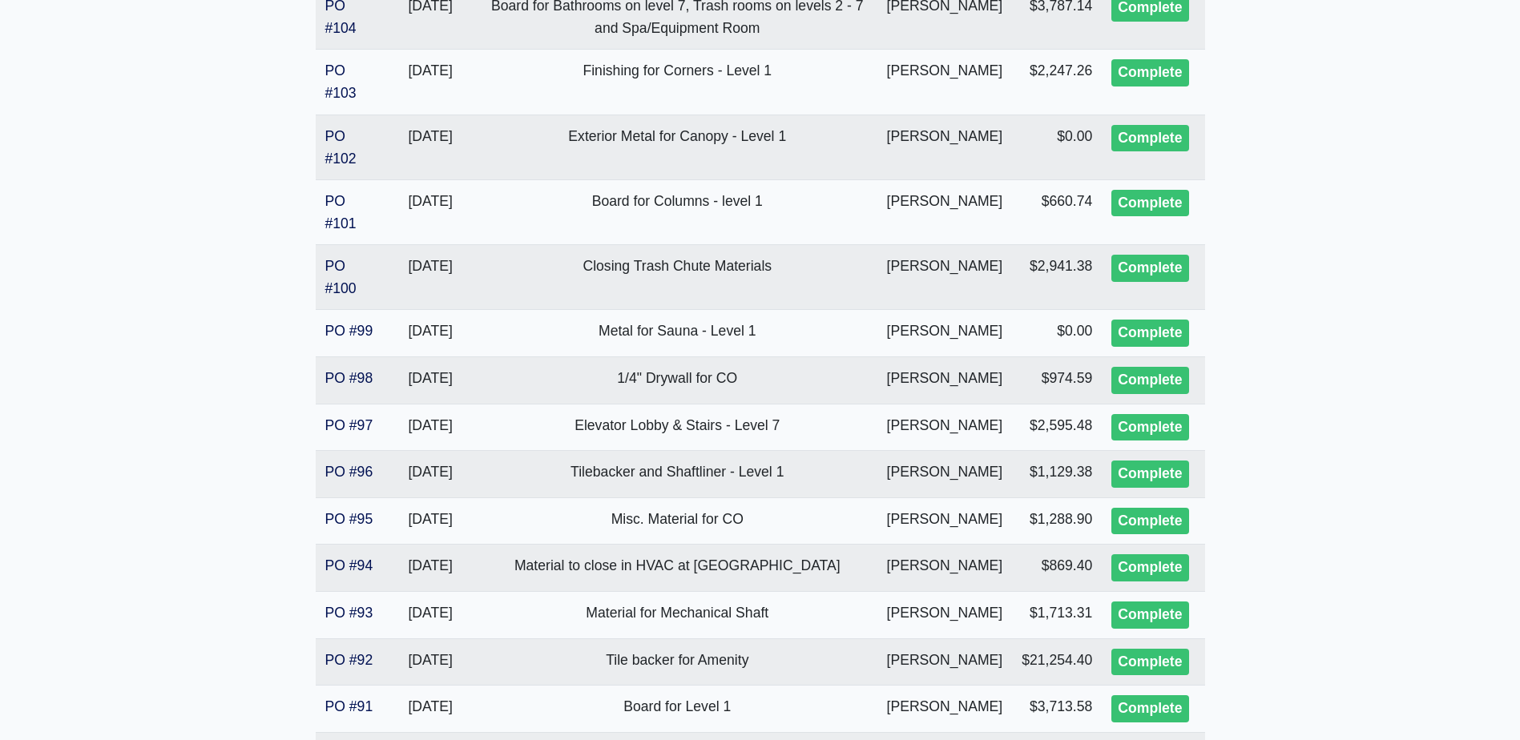
scroll to position [1362, 0]
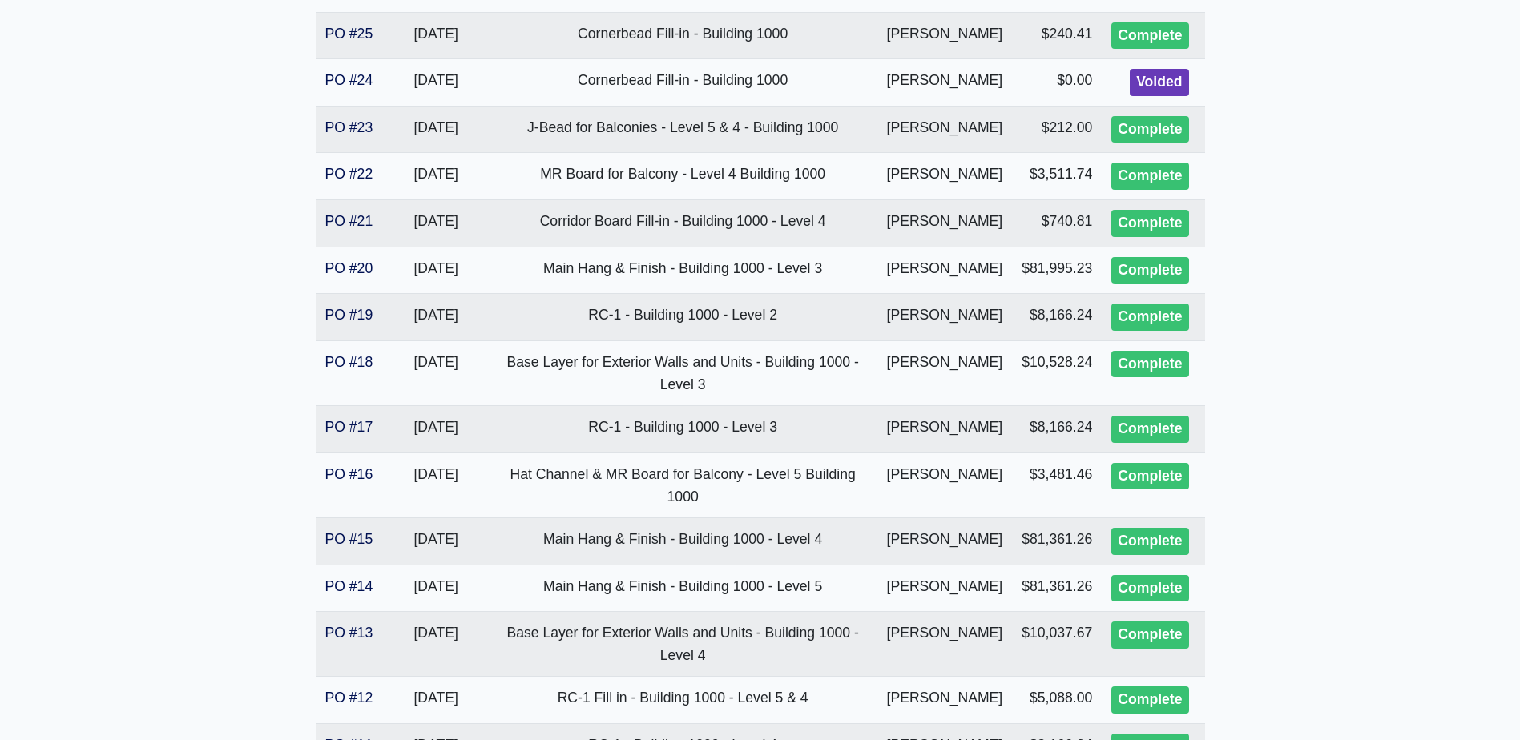
scroll to position [458, 0]
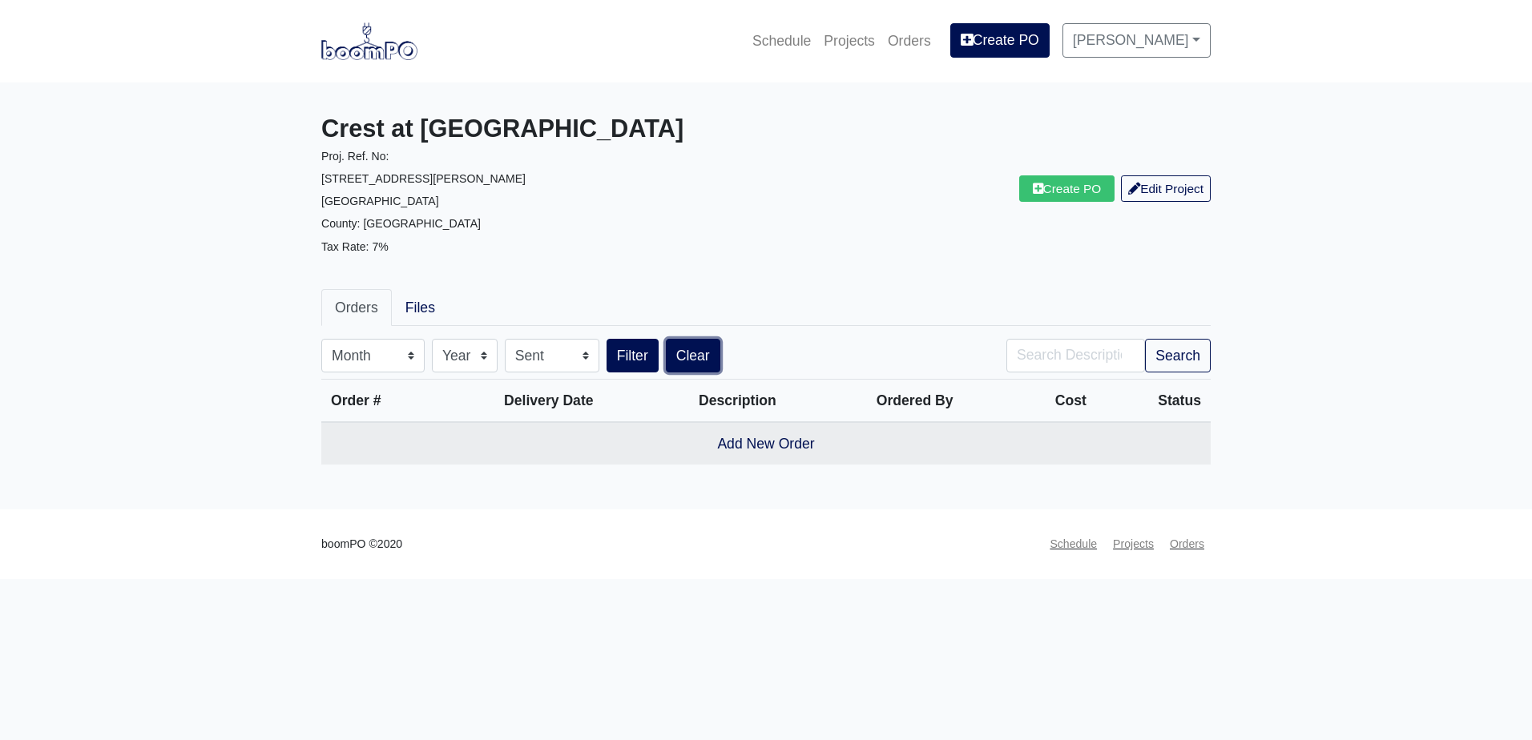
click at [692, 353] on link "Clear" at bounding box center [693, 356] width 54 height 34
click at [824, 260] on div "Create PO Edit Project" at bounding box center [994, 189] width 457 height 149
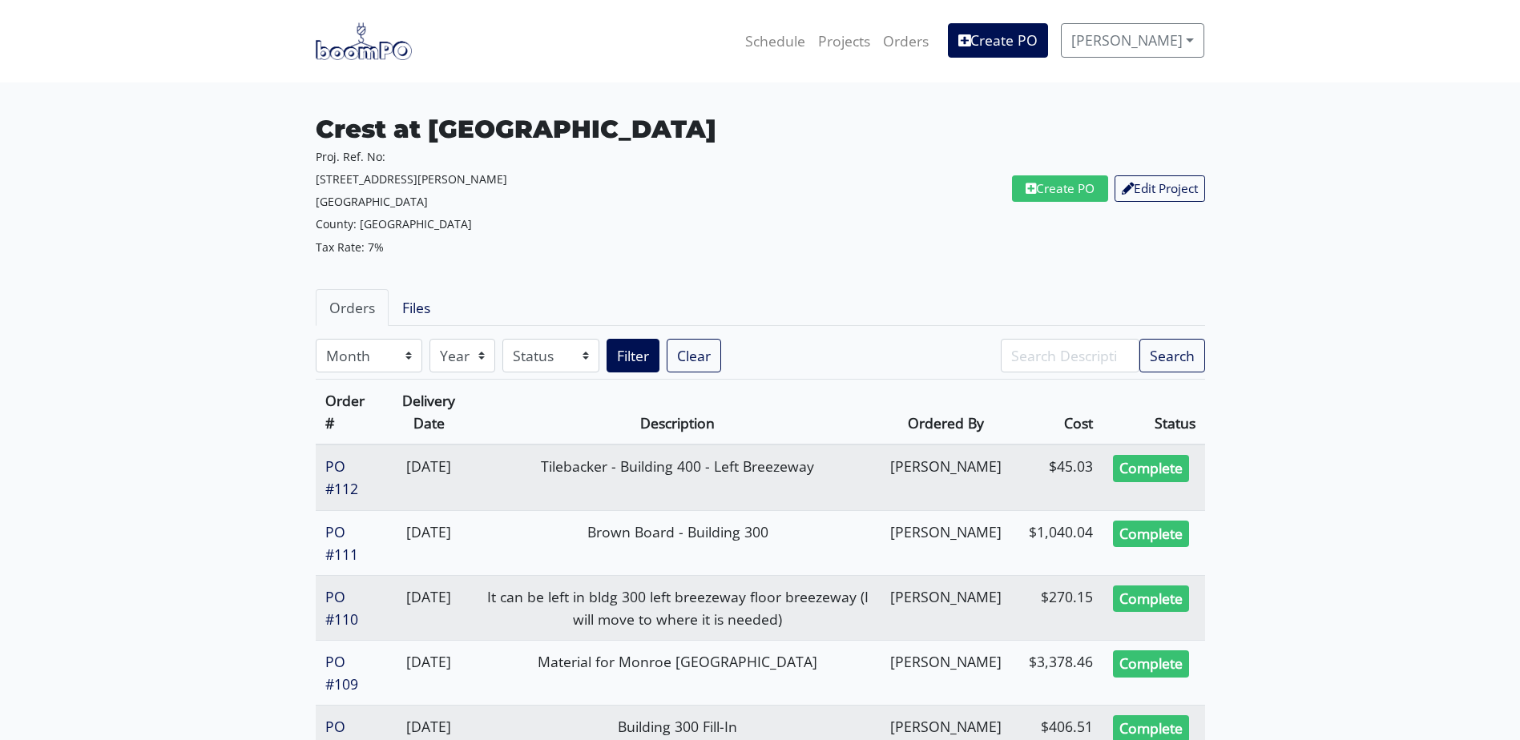
click at [341, 46] on img at bounding box center [364, 40] width 96 height 37
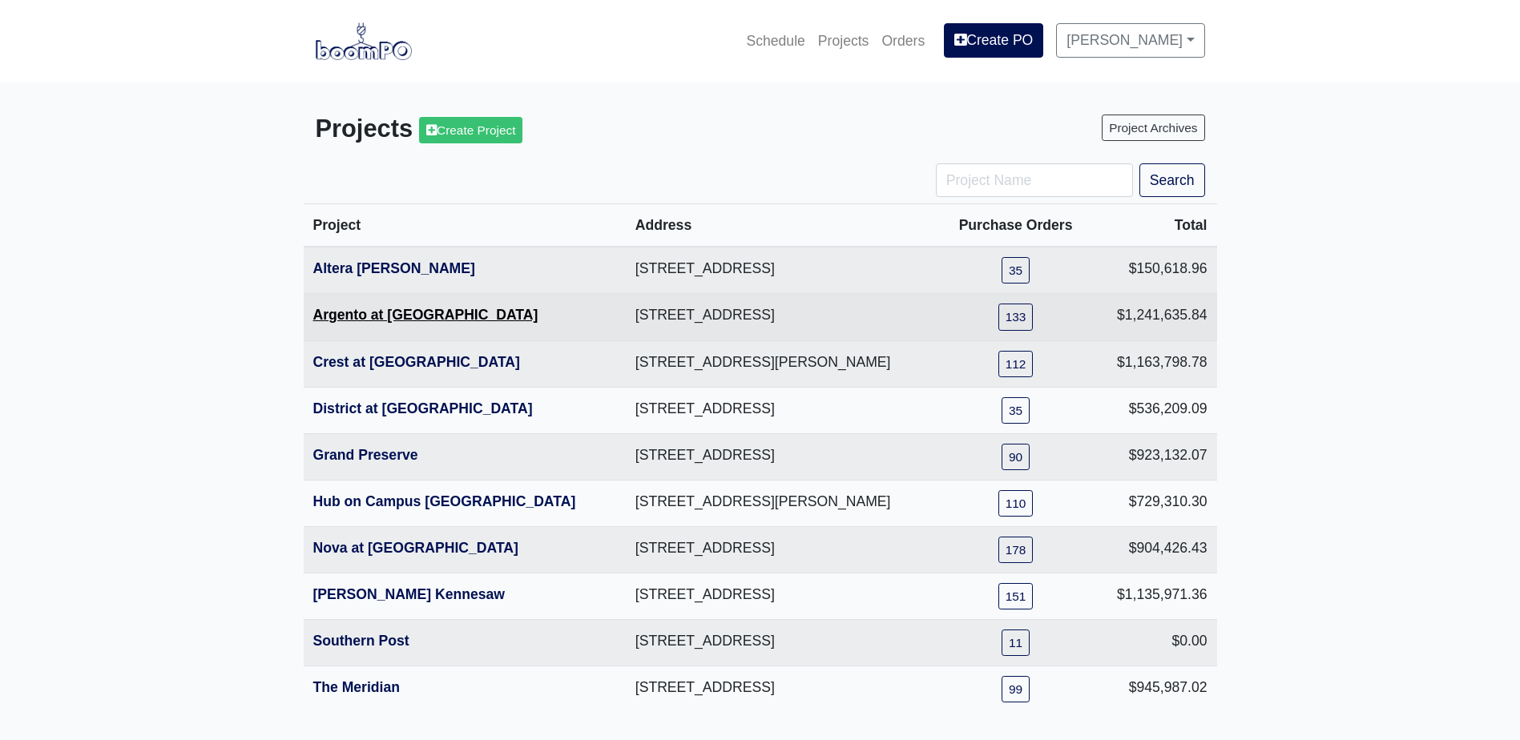
click at [365, 309] on link "Argento at Sugarloaf Parkway" at bounding box center [425, 315] width 225 height 16
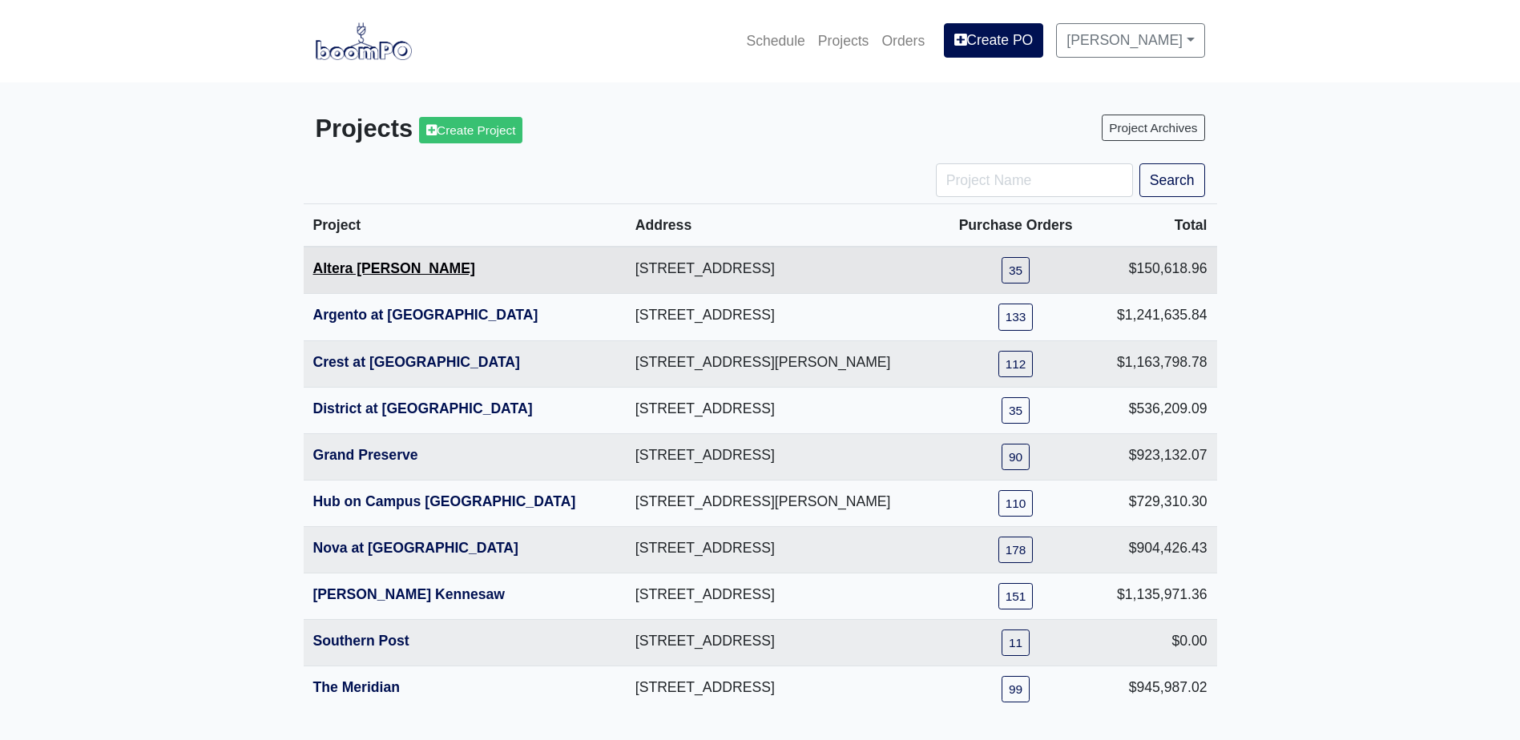
click at [365, 267] on link "Altera [PERSON_NAME]" at bounding box center [394, 268] width 162 height 16
click at [802, 43] on link "Schedule" at bounding box center [775, 40] width 71 height 35
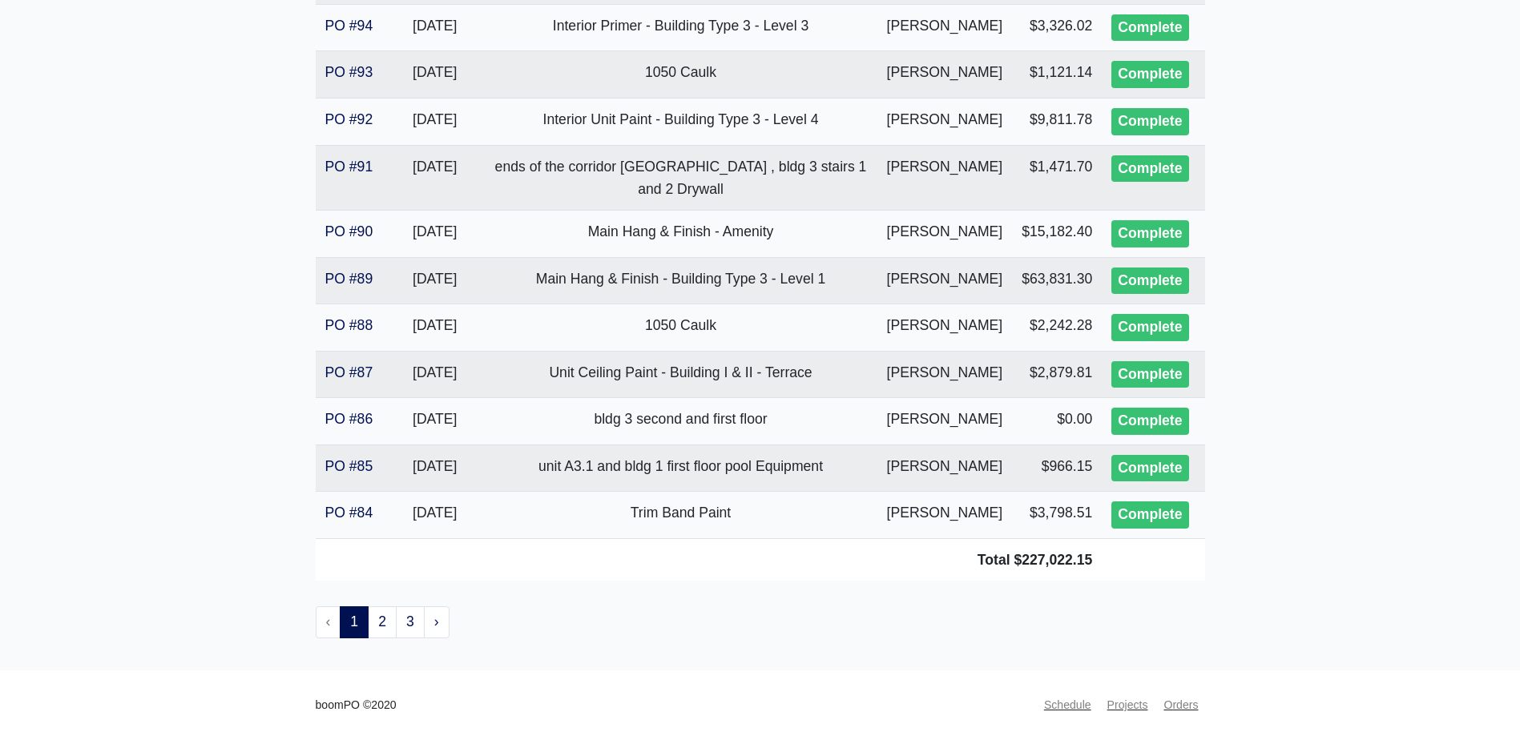
scroll to position [2962, 0]
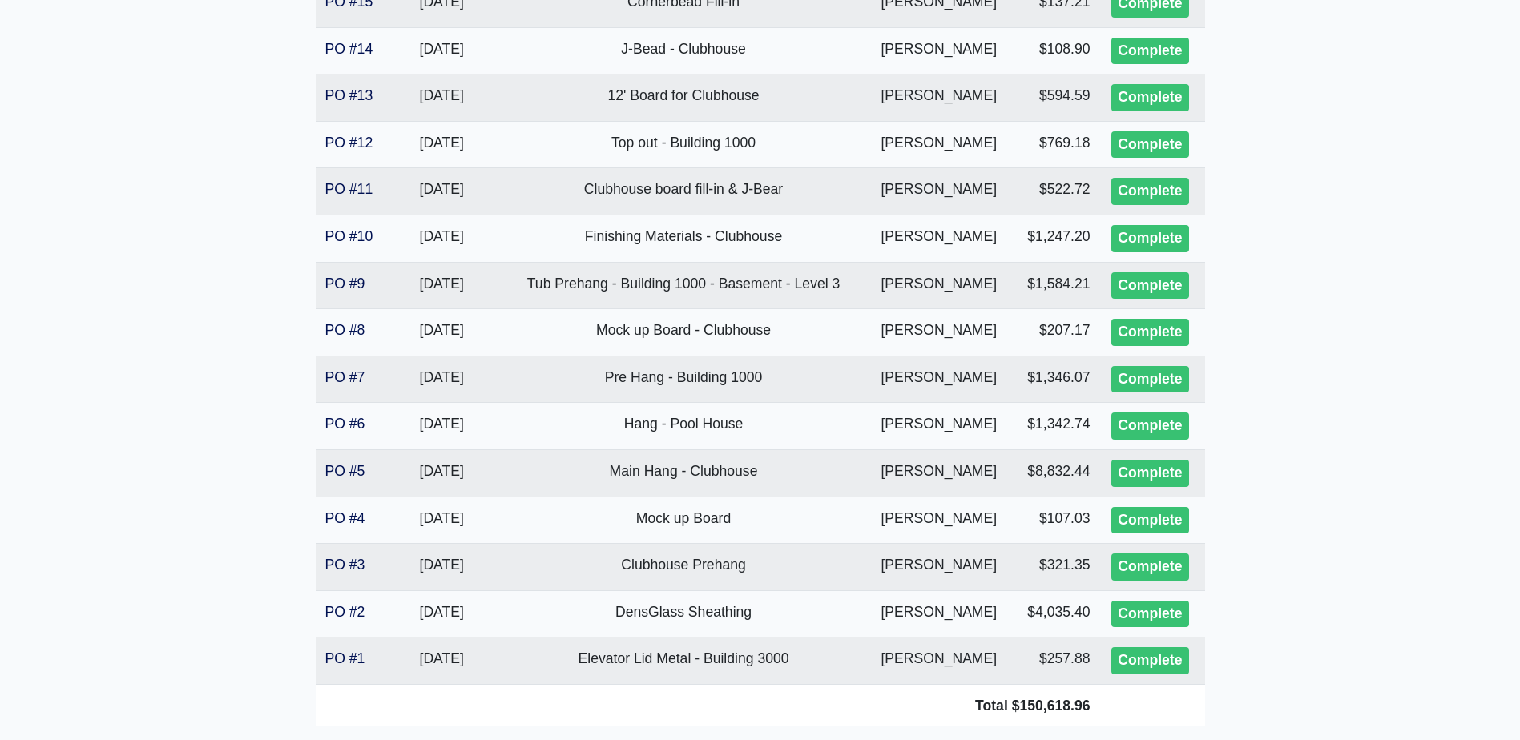
scroll to position [1482, 0]
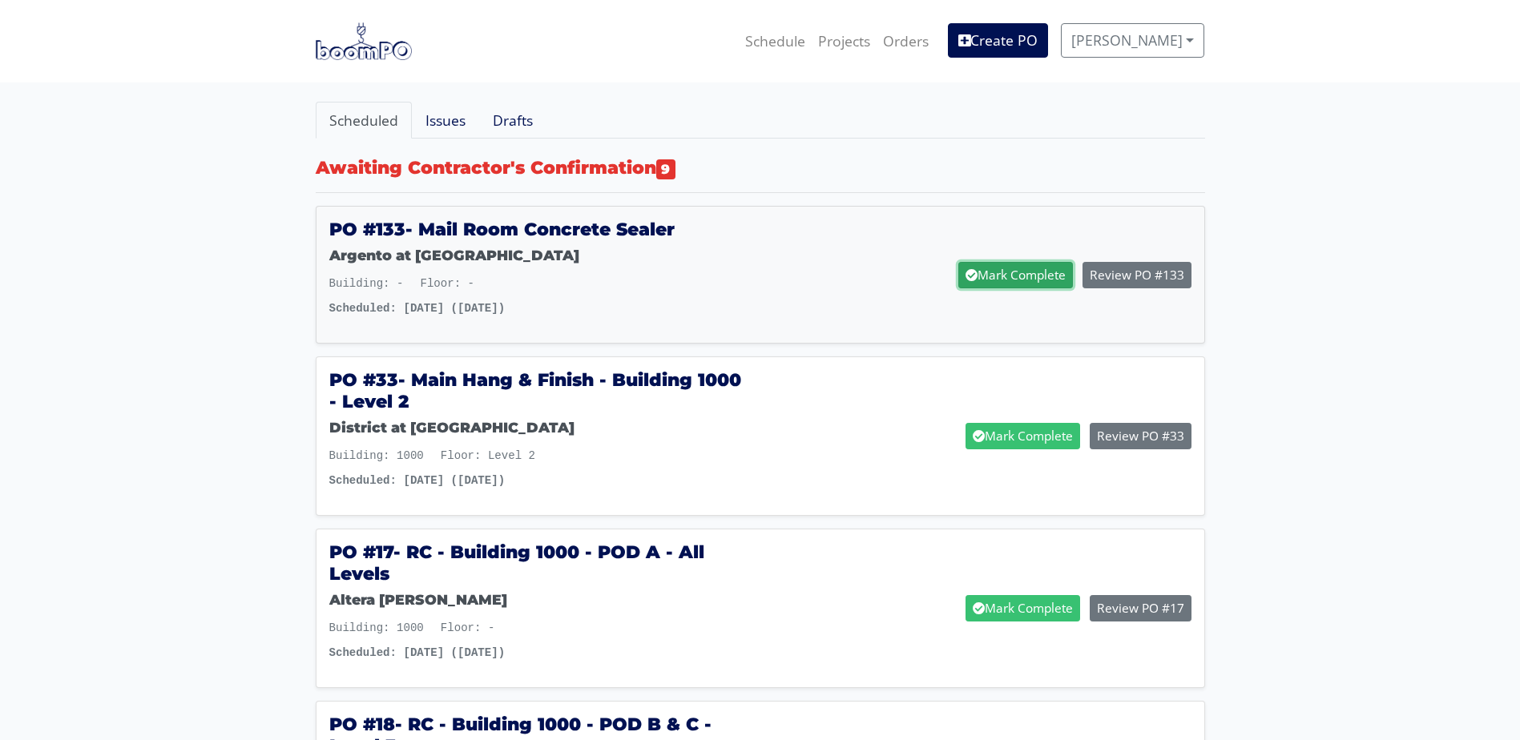
click at [1004, 270] on link "Mark Complete" at bounding box center [1015, 275] width 115 height 26
